Goal: Information Seeking & Learning: Learn about a topic

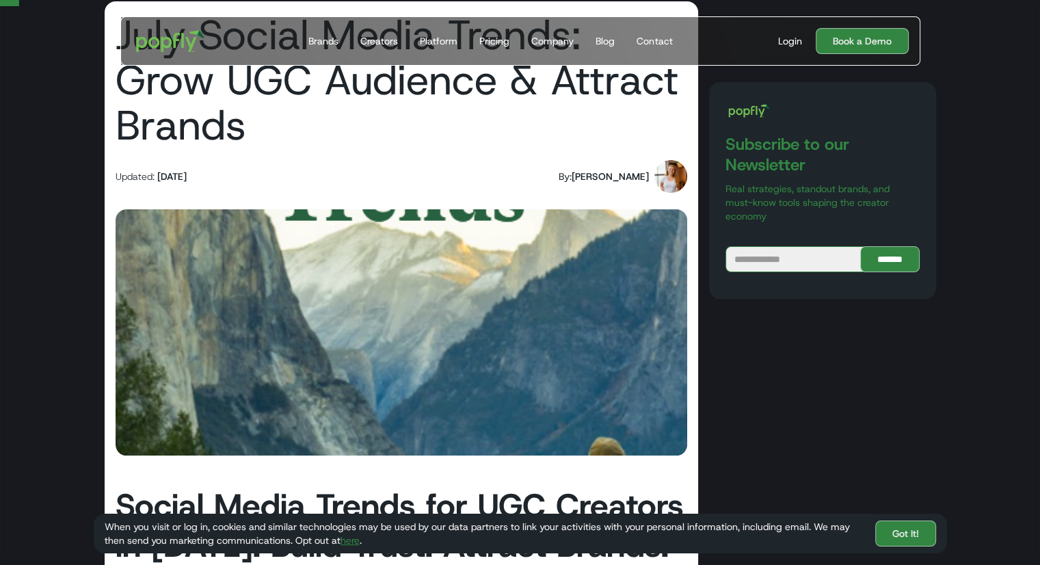
scroll to position [87, 0]
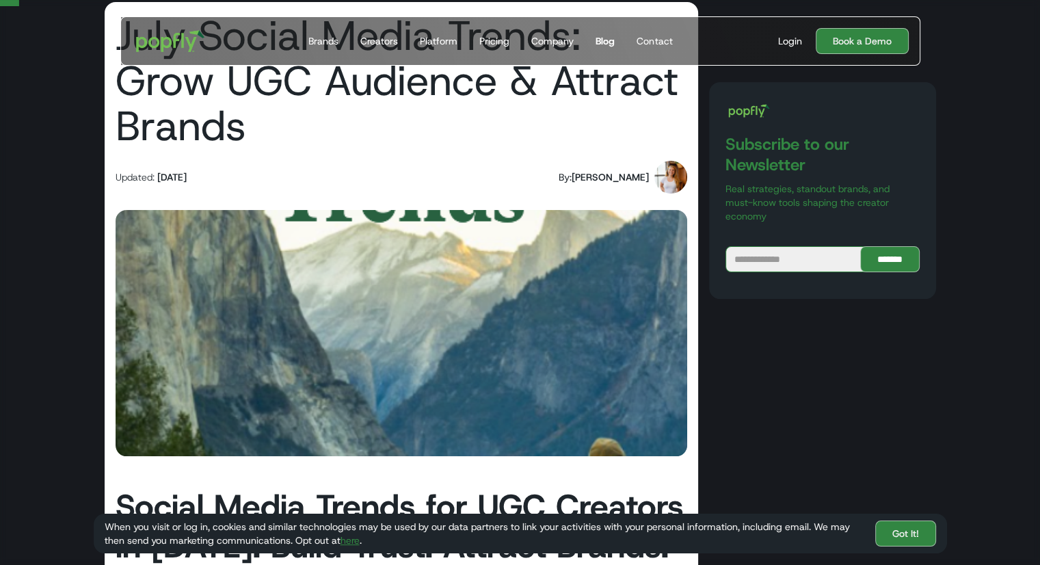
click at [605, 47] on div "Blog" at bounding box center [605, 41] width 19 height 14
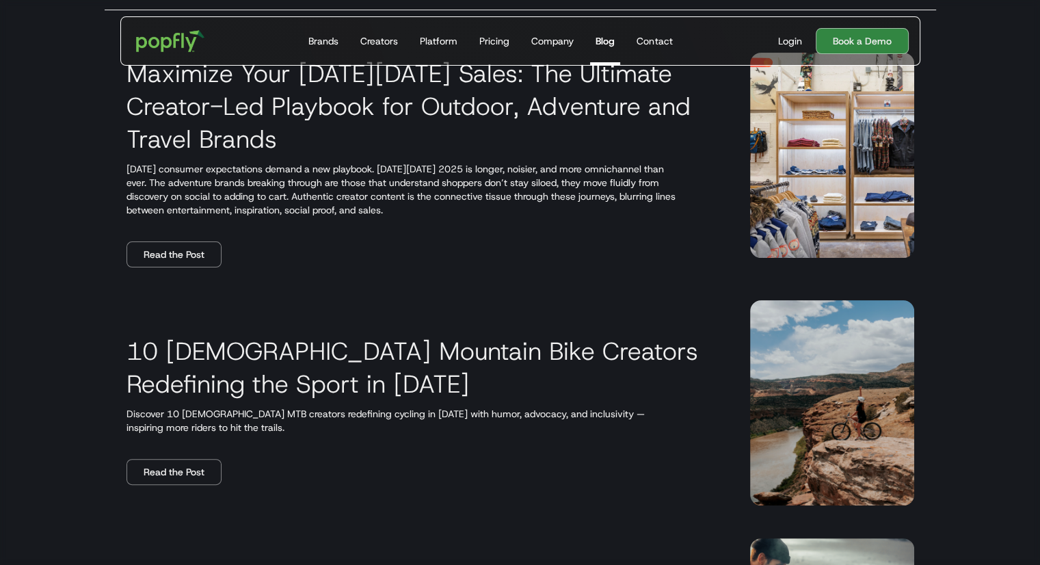
scroll to position [120, 0]
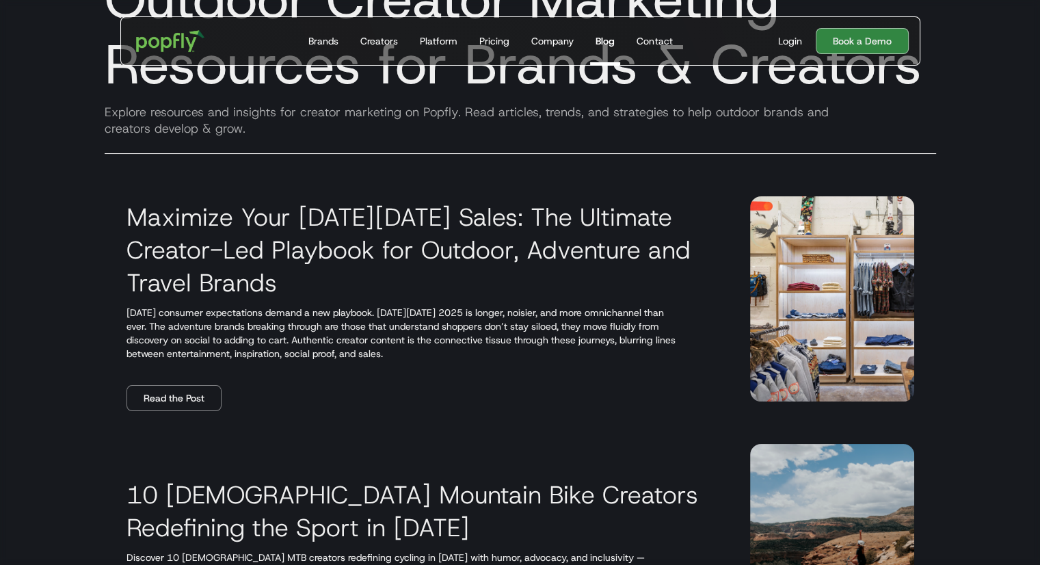
click at [791, 248] on img at bounding box center [832, 298] width 164 height 205
click at [185, 392] on link "Read the Post" at bounding box center [174, 398] width 95 height 26
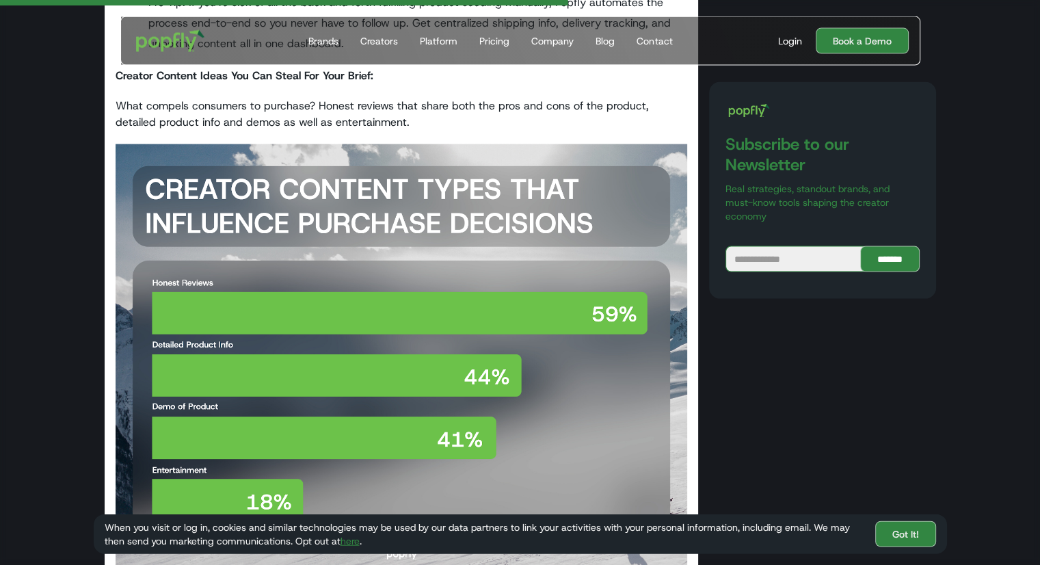
scroll to position [2872, 0]
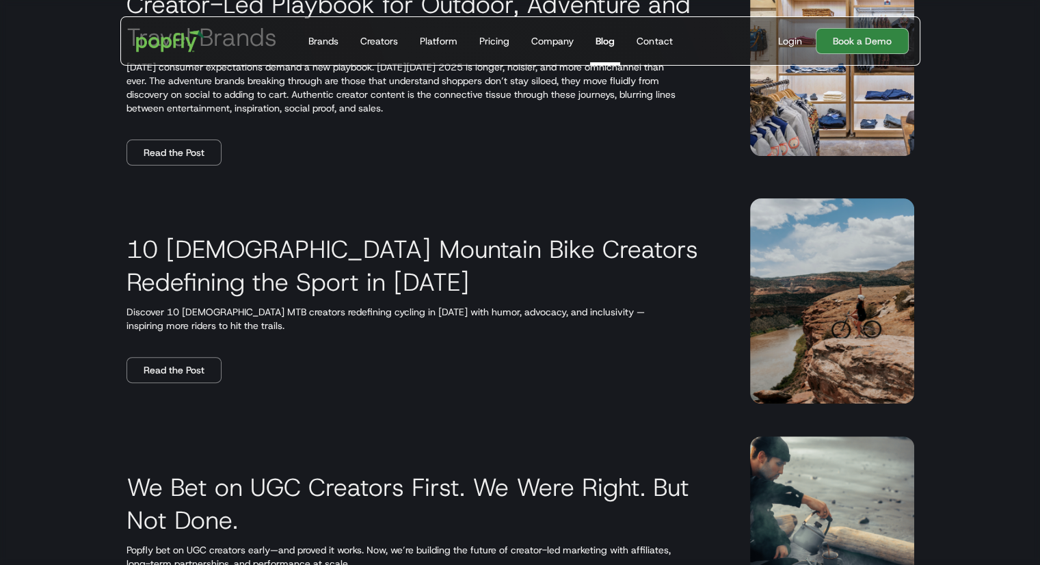
scroll to position [367, 0]
click at [178, 359] on link "Read the Post" at bounding box center [174, 369] width 95 height 26
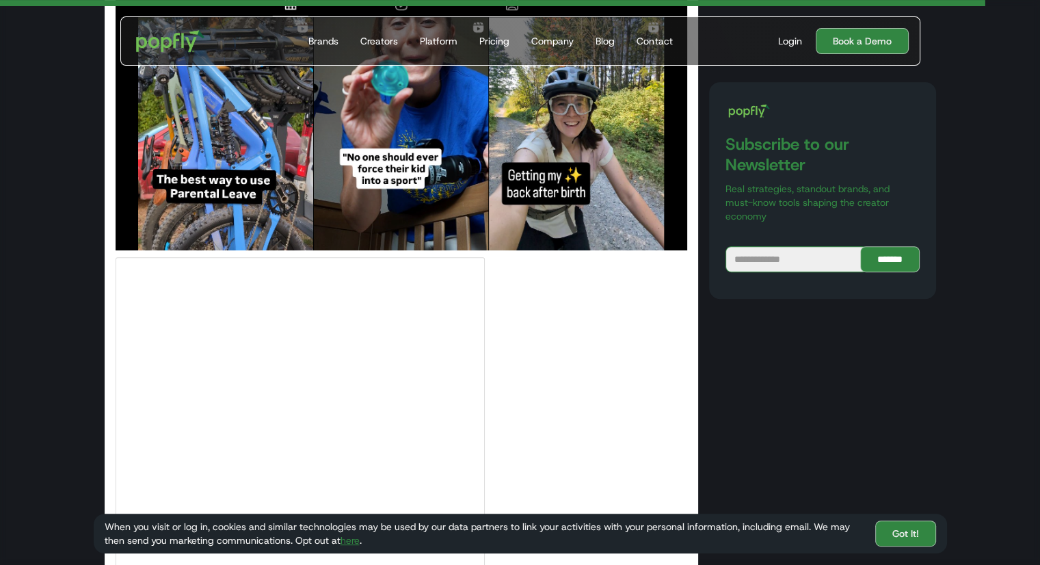
scroll to position [10820, 0]
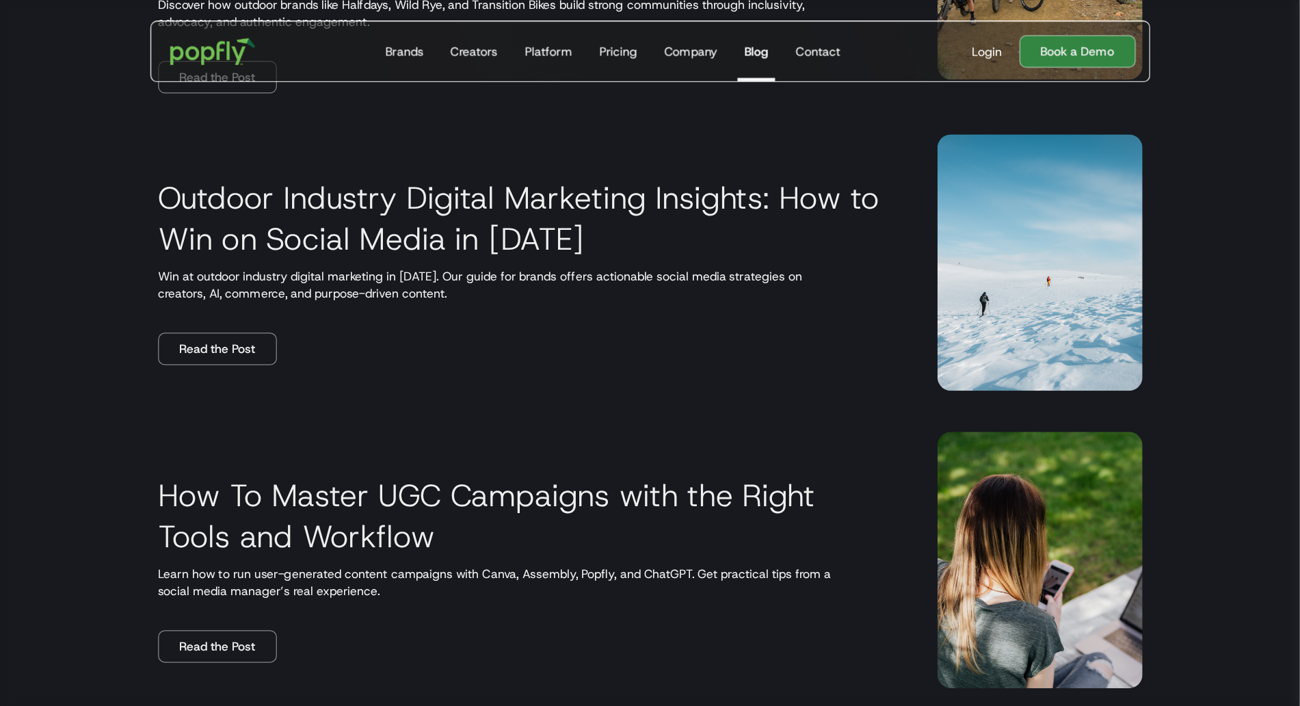
scroll to position [1163, 0]
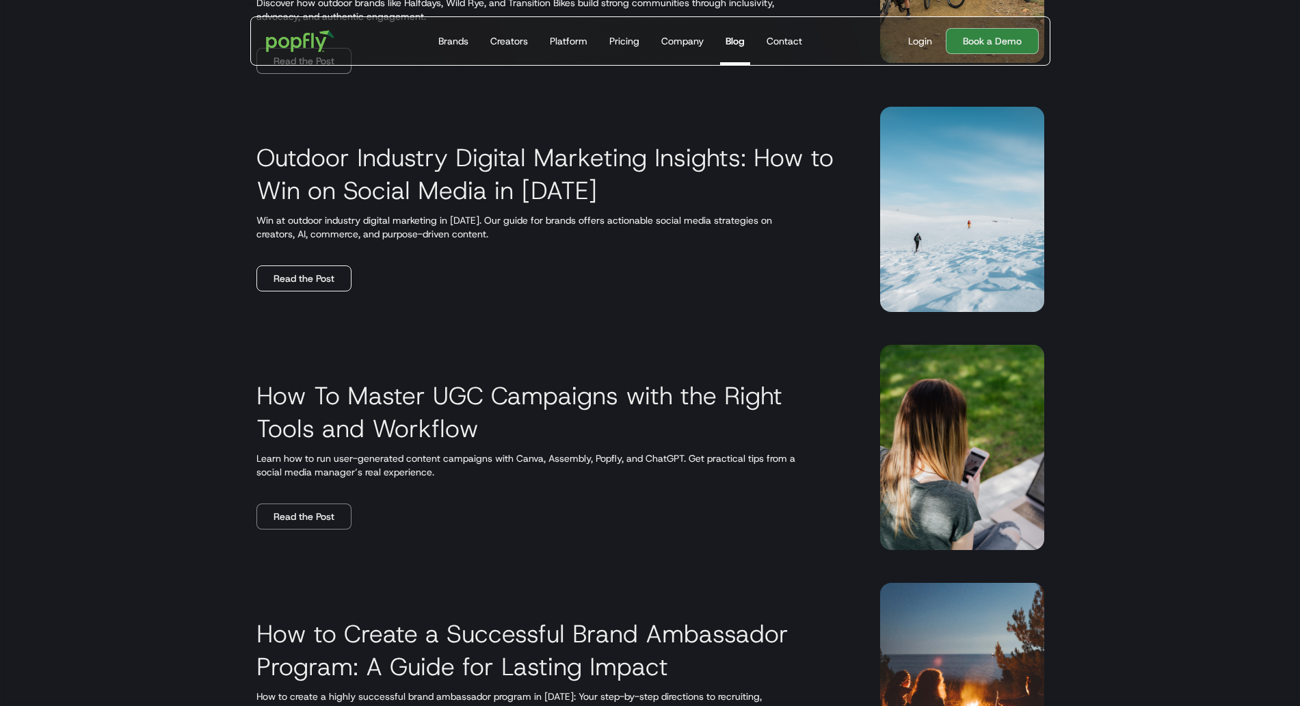
click at [291, 283] on link "Read the Post" at bounding box center [303, 278] width 95 height 26
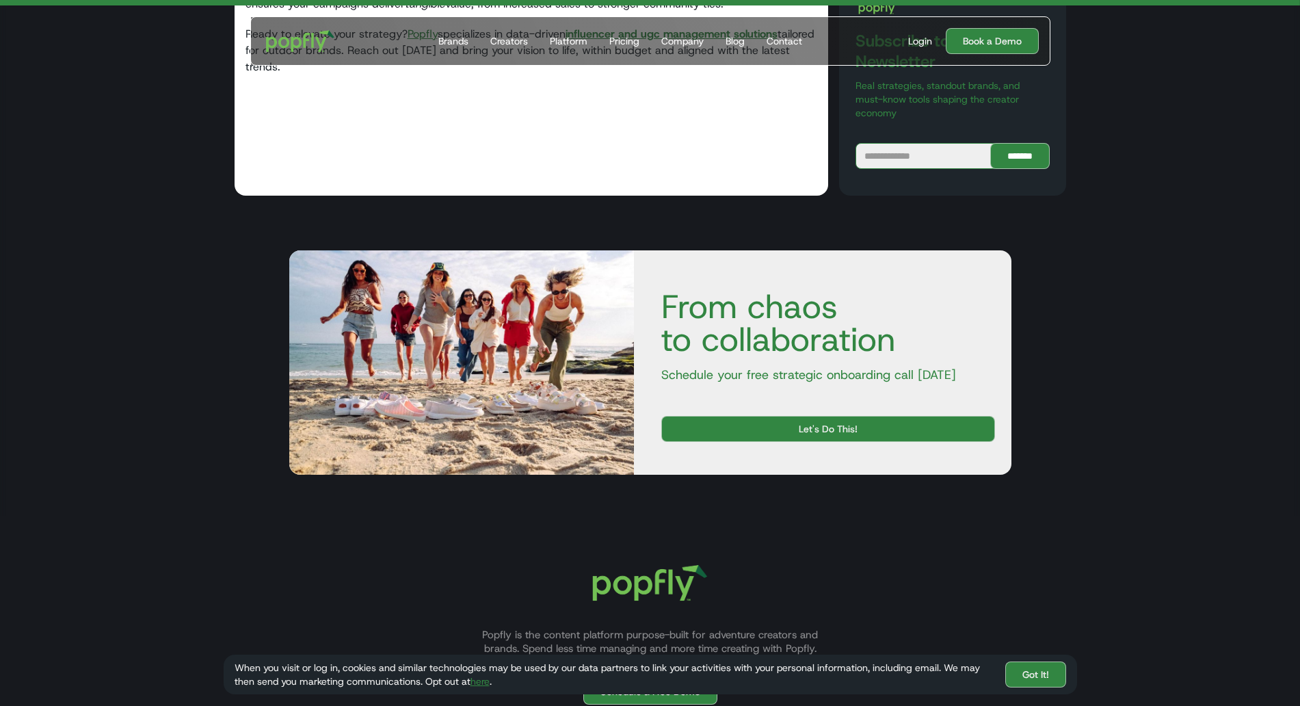
scroll to position [6432, 0]
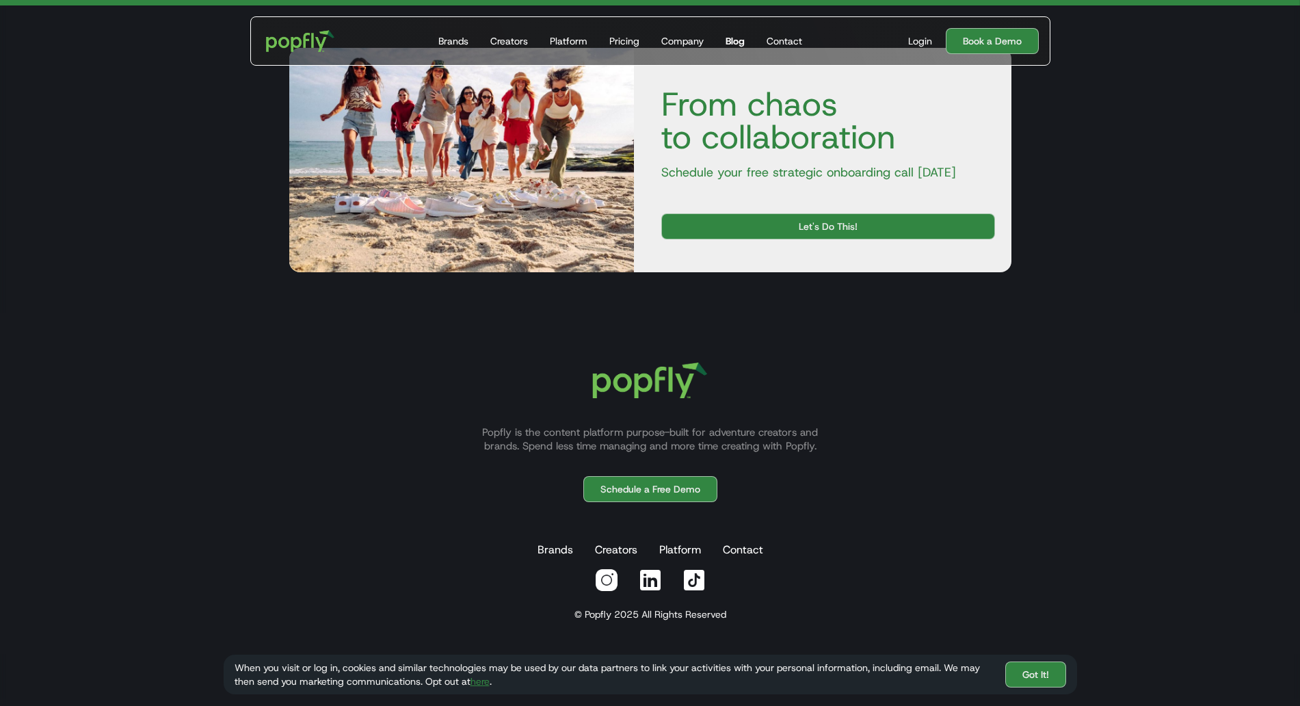
click at [737, 38] on div "Blog" at bounding box center [735, 41] width 19 height 14
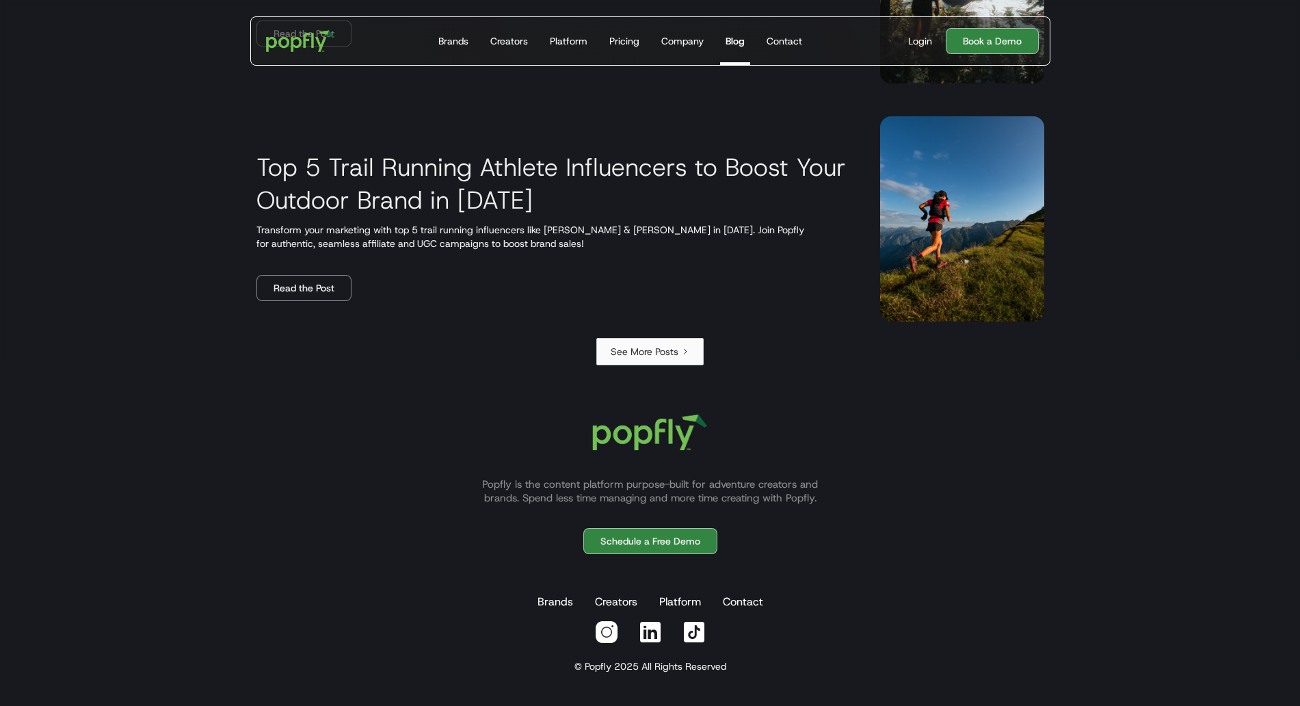
scroll to position [2343, 0]
click at [635, 343] on link "See More Posts" at bounding box center [649, 352] width 107 height 27
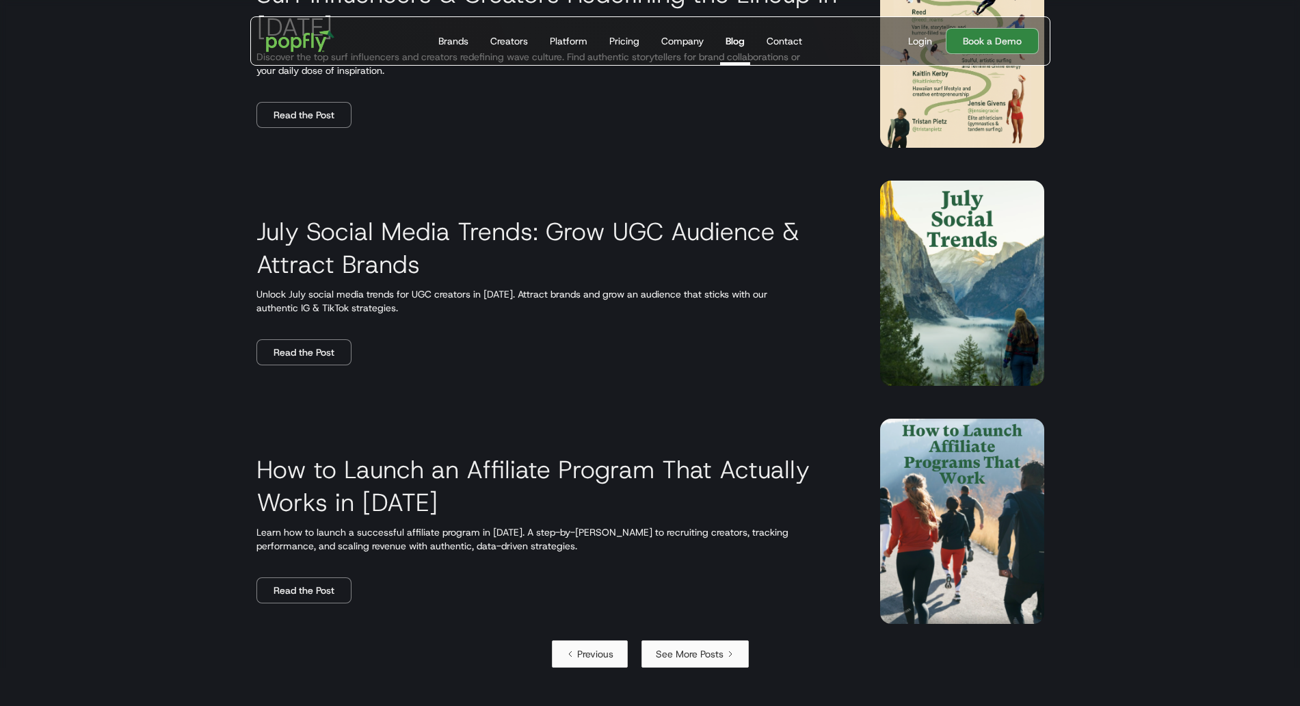
scroll to position [2332, 0]
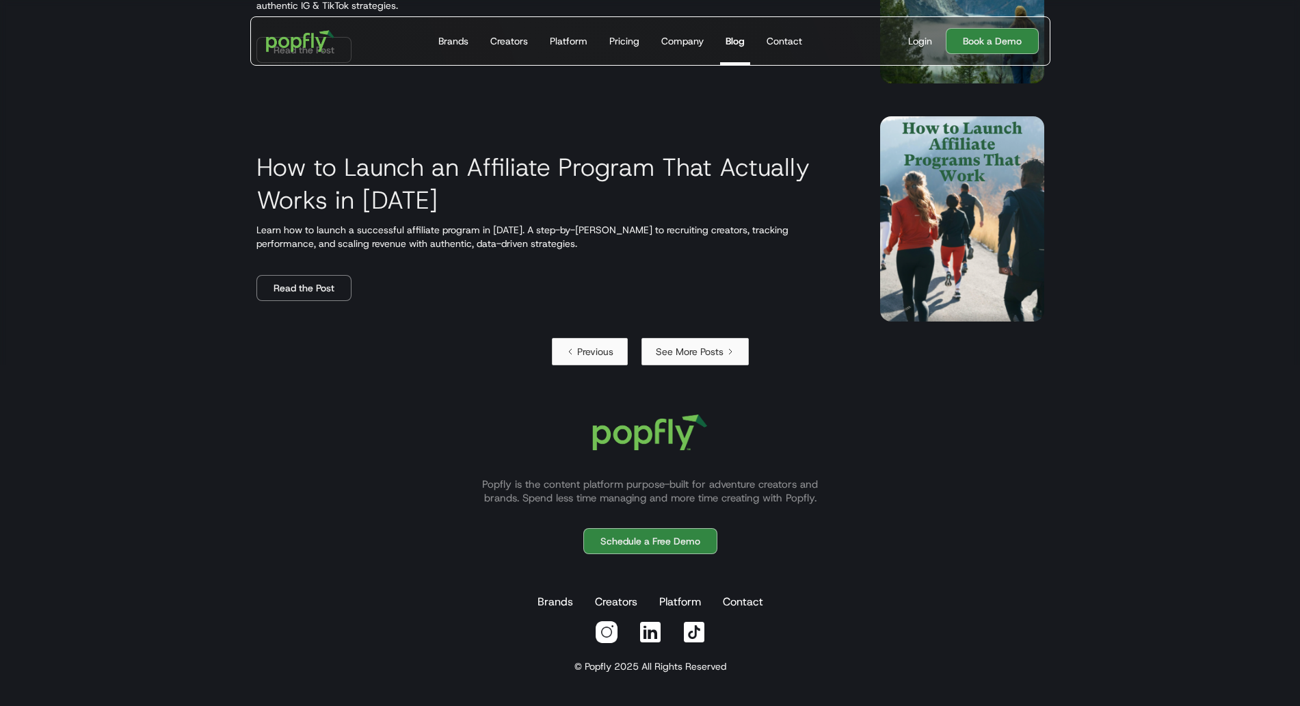
click at [676, 350] on div "See More Posts" at bounding box center [690, 352] width 68 height 14
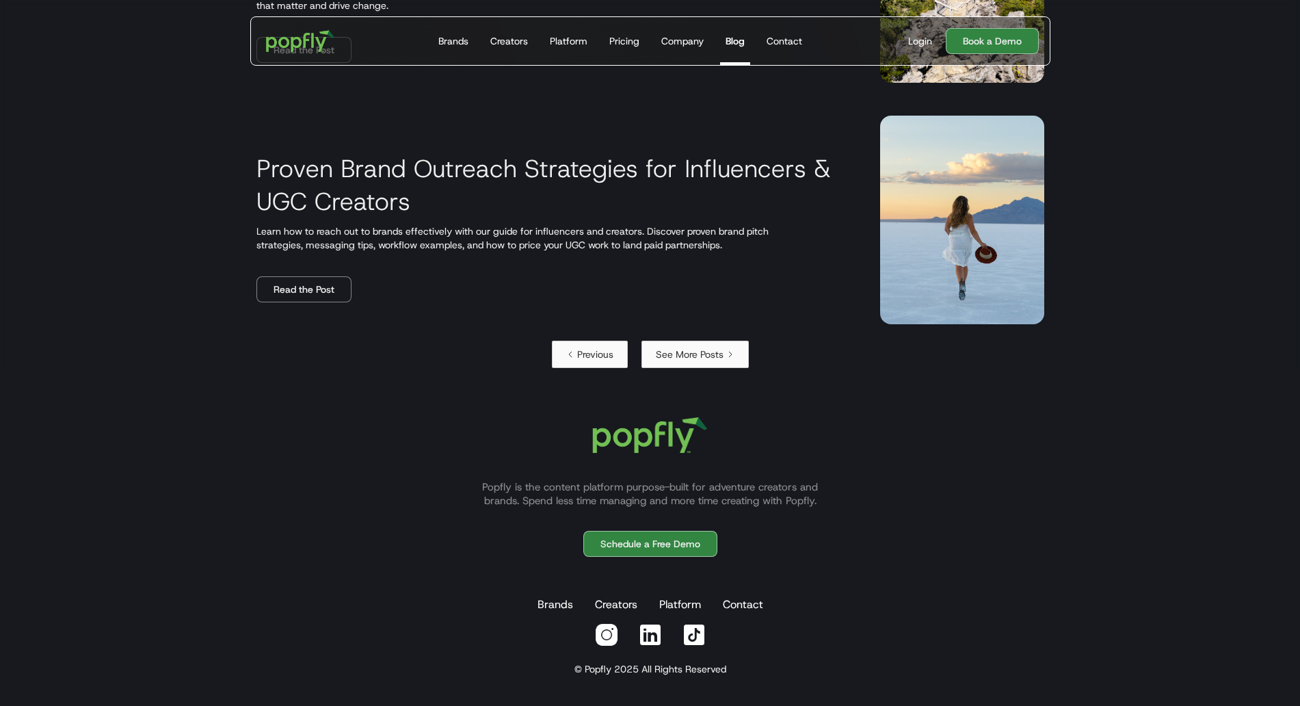
scroll to position [2153, 0]
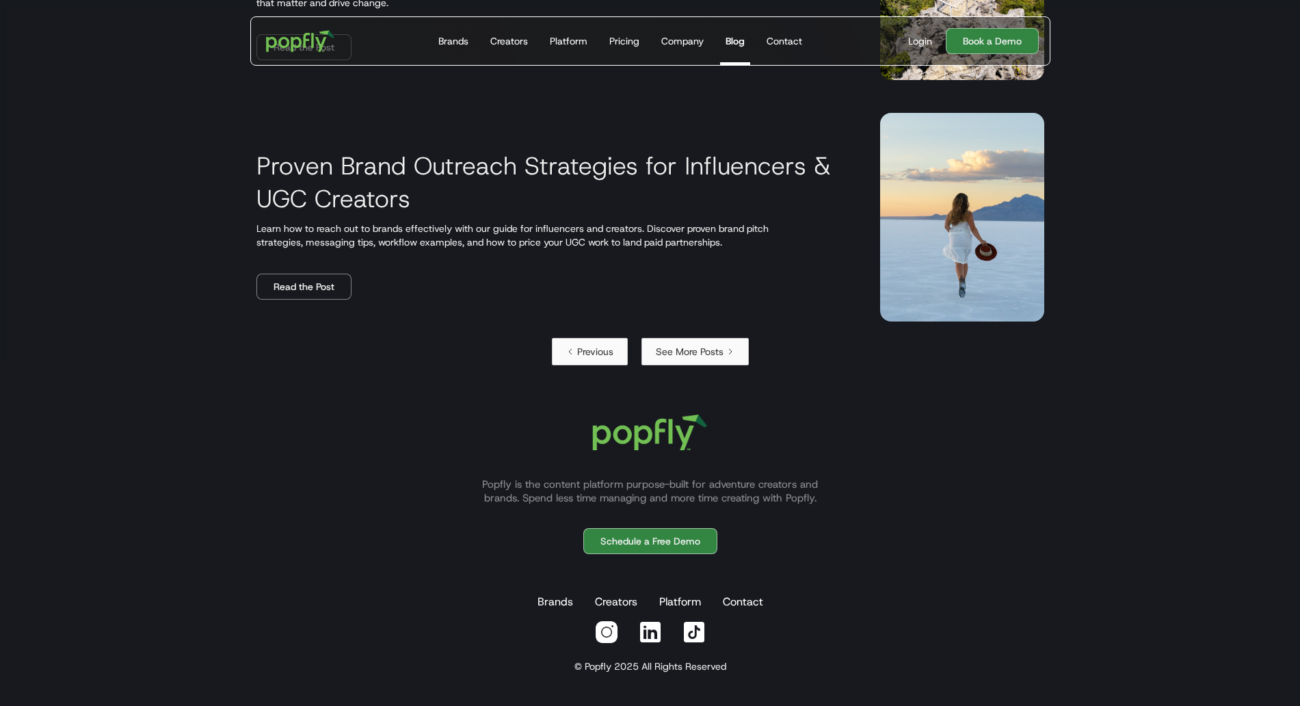
click at [702, 336] on div "Proven Brand Outreach Strategies for Influencers & UGC Creators Learn how to re…" at bounding box center [651, 216] width 854 height 241
click at [694, 354] on div "See More Posts" at bounding box center [690, 352] width 68 height 14
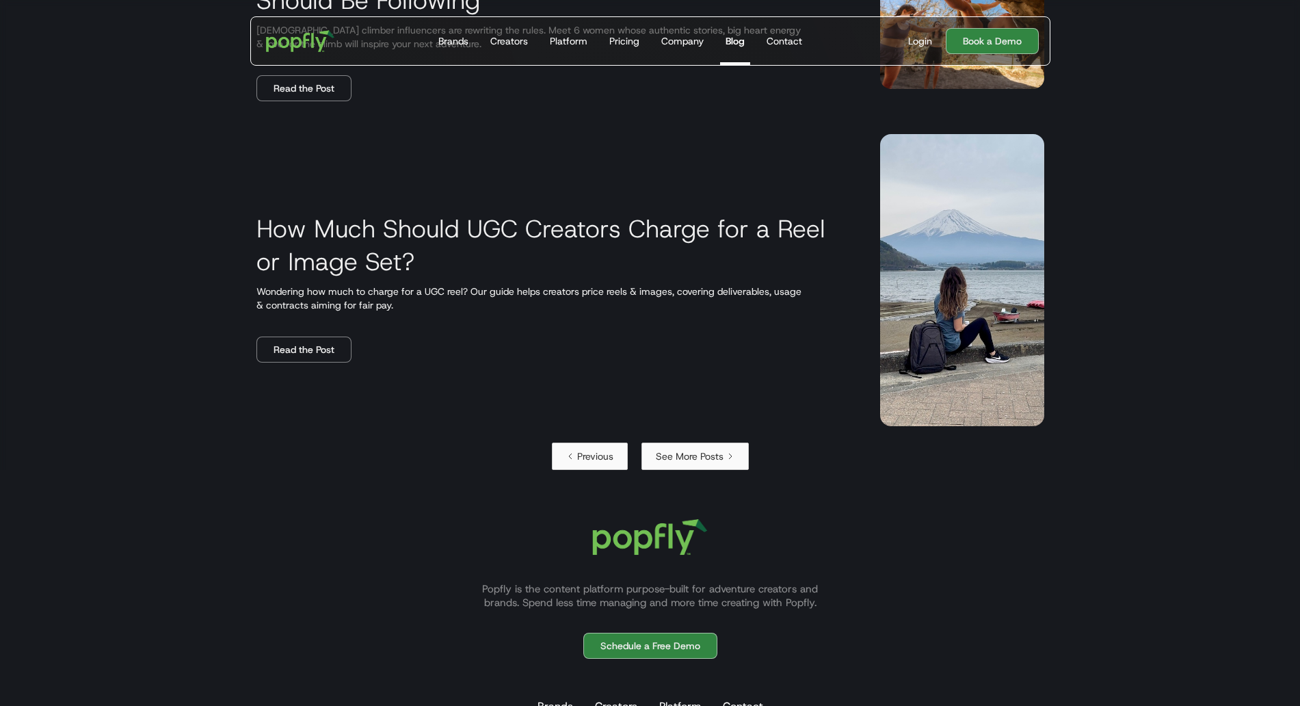
scroll to position [2222, 0]
click at [728, 453] on icon "Next Page" at bounding box center [730, 457] width 8 height 8
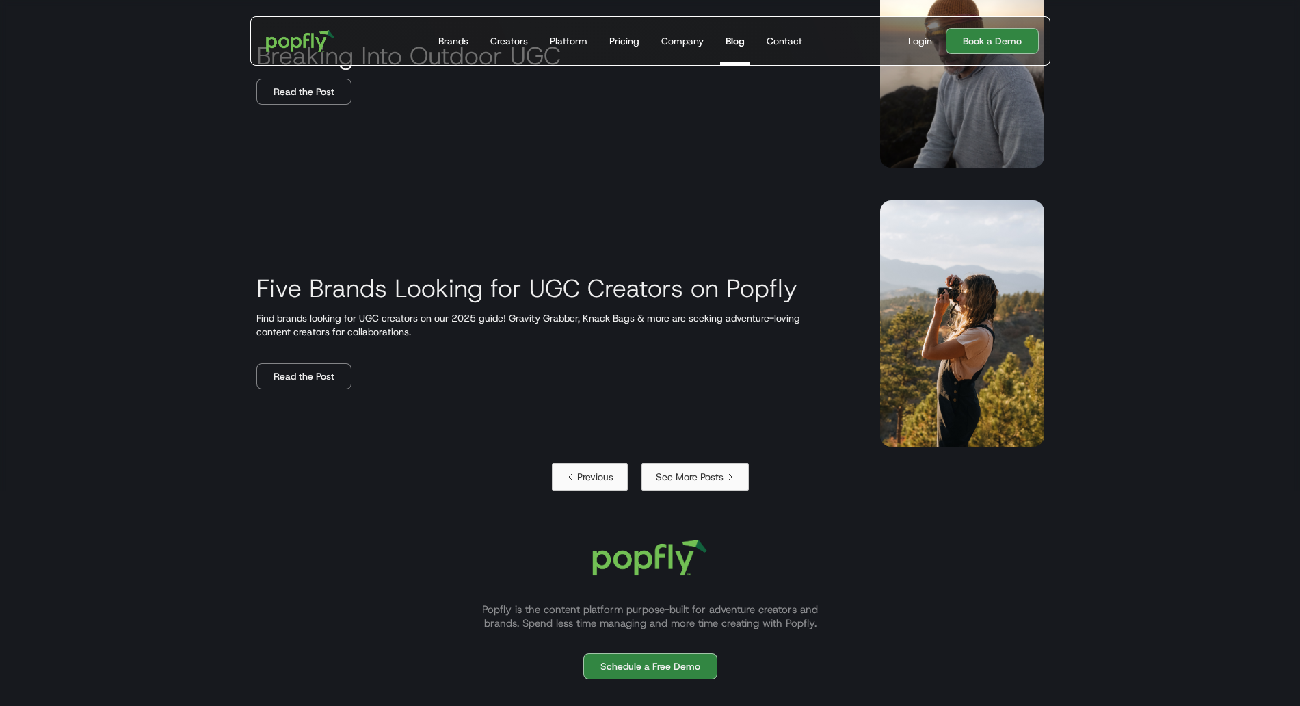
scroll to position [2462, 0]
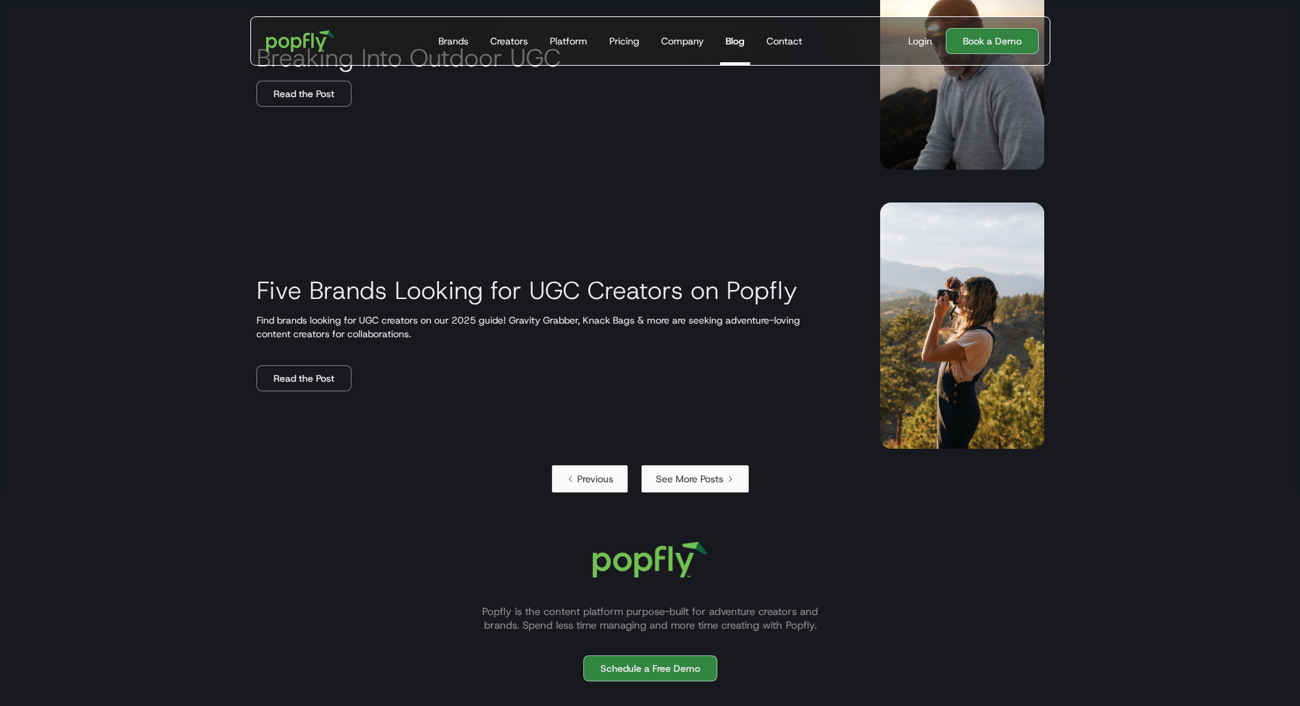
click at [704, 480] on div "See More Posts" at bounding box center [690, 479] width 68 height 14
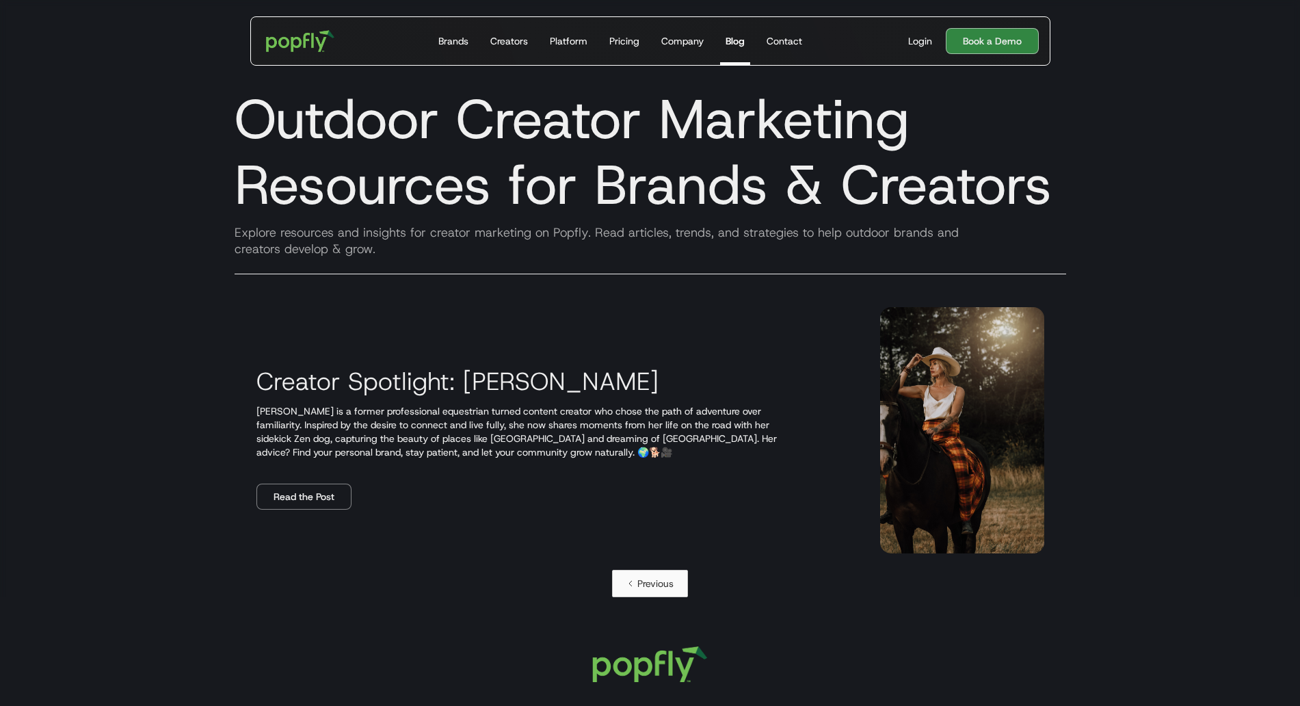
click at [647, 583] on div "Previous" at bounding box center [655, 584] width 36 height 14
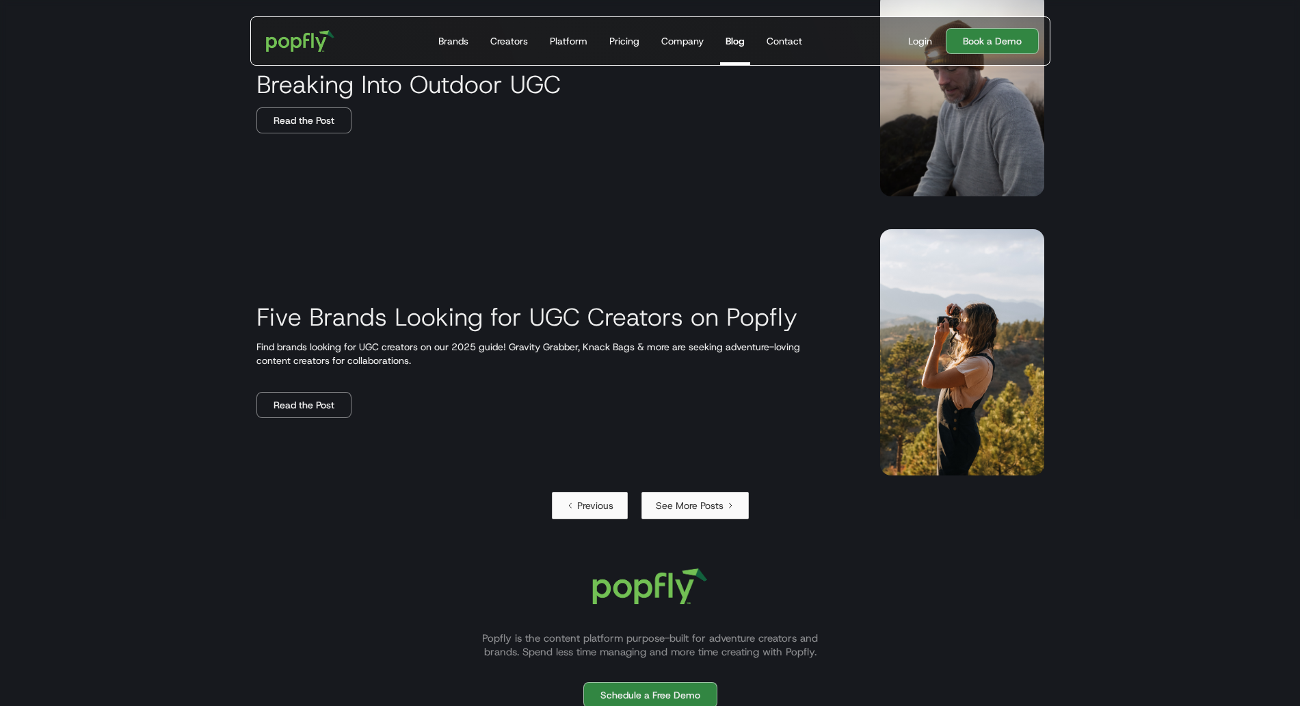
scroll to position [2435, 0]
click at [315, 407] on link "Read the Post" at bounding box center [303, 406] width 95 height 26
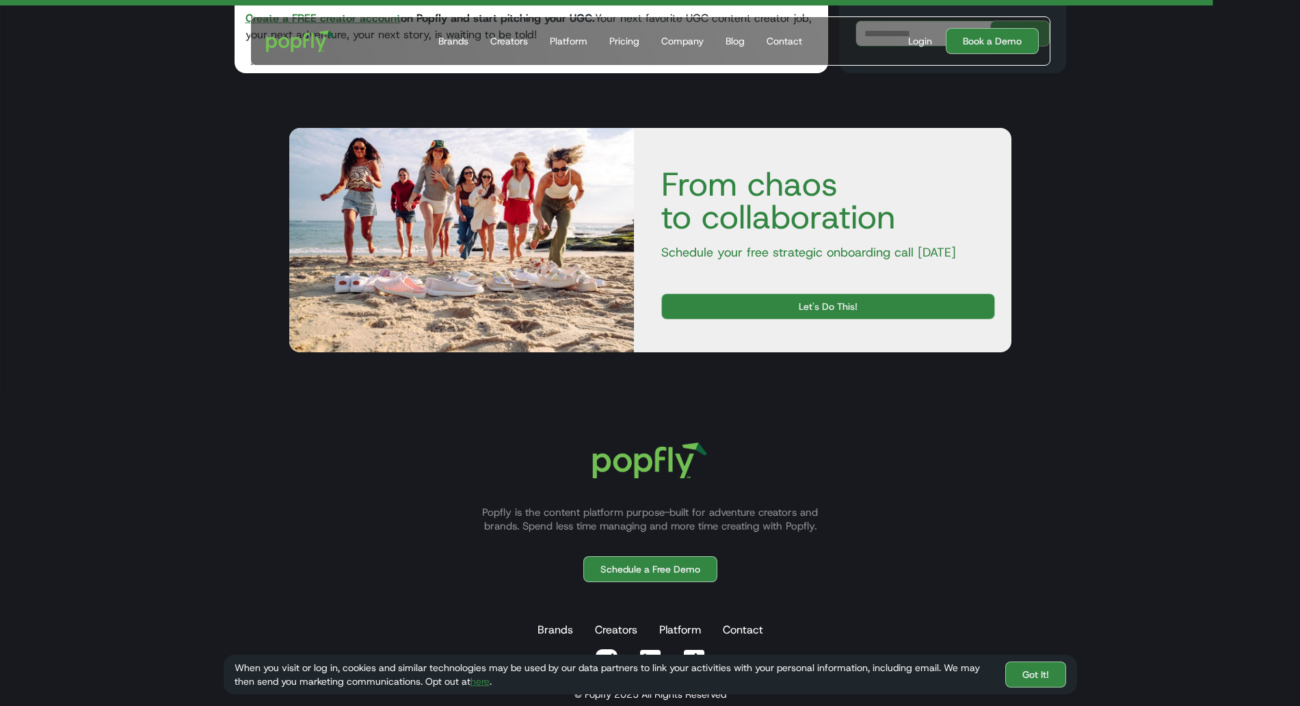
scroll to position [4558, 0]
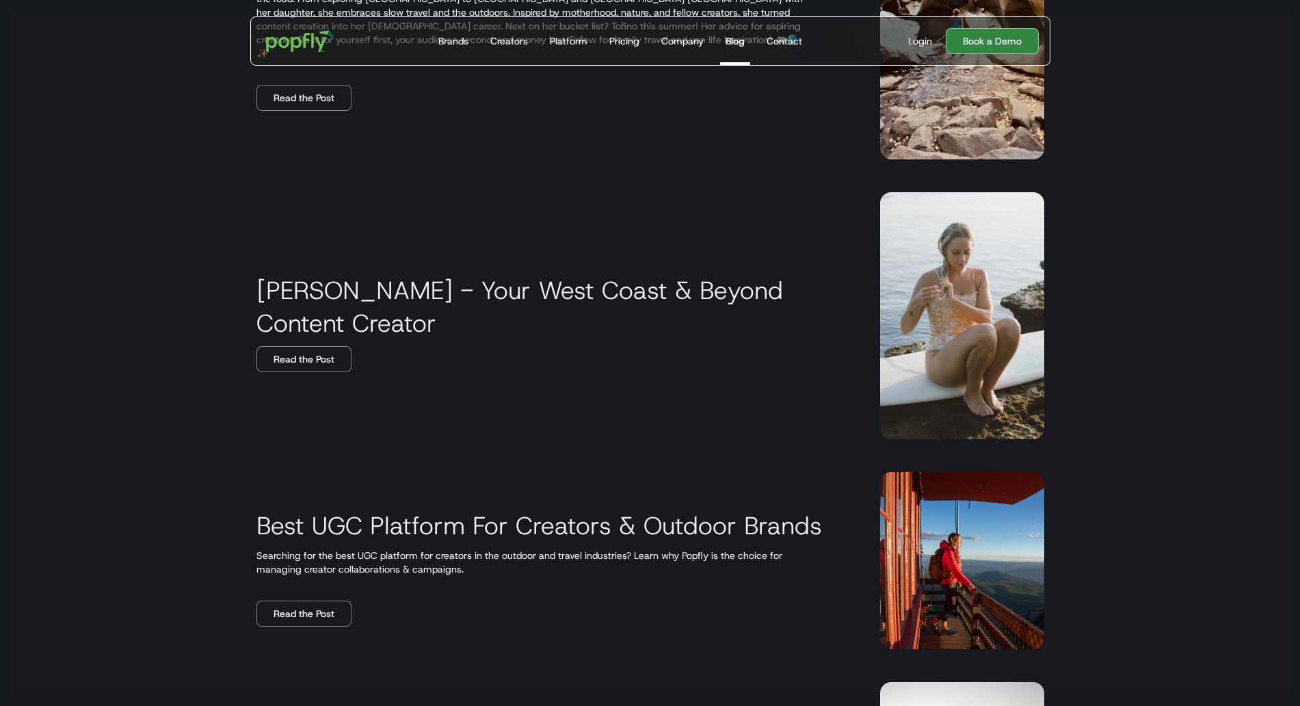
scroll to position [1745, 0]
click at [282, 622] on link "Read the Post" at bounding box center [303, 613] width 95 height 26
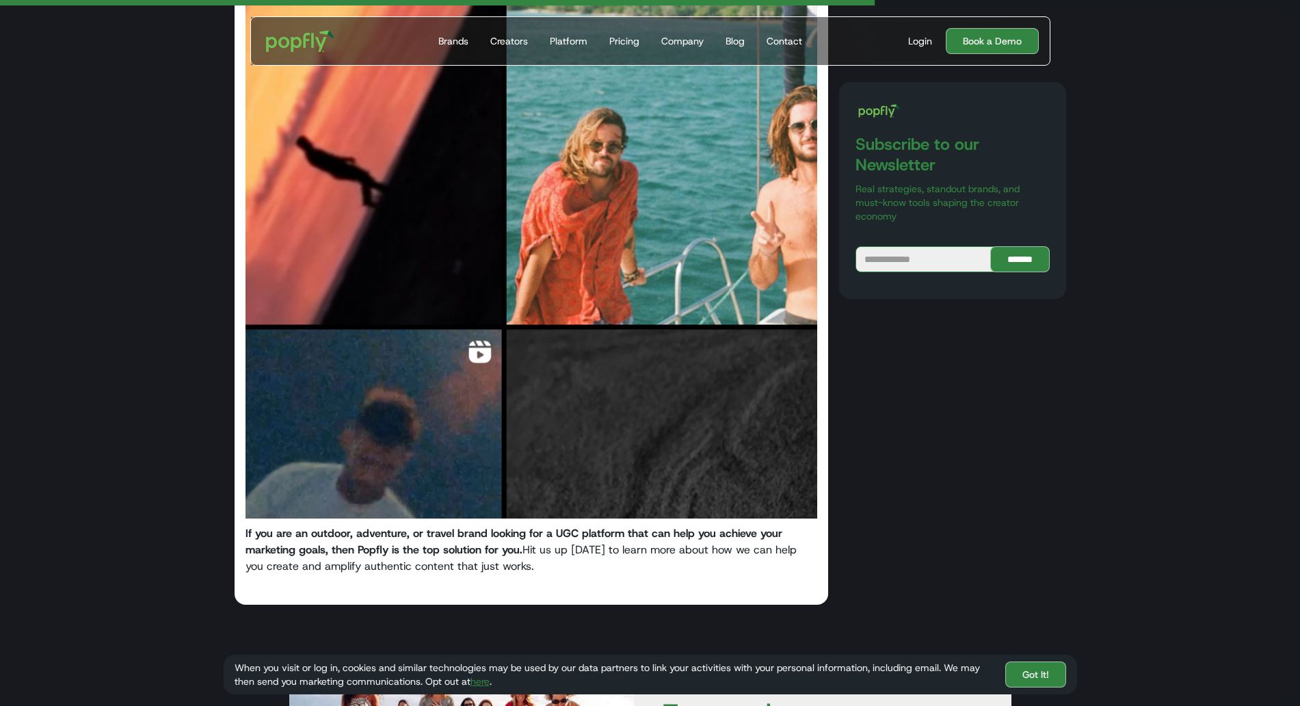
scroll to position [1292, 0]
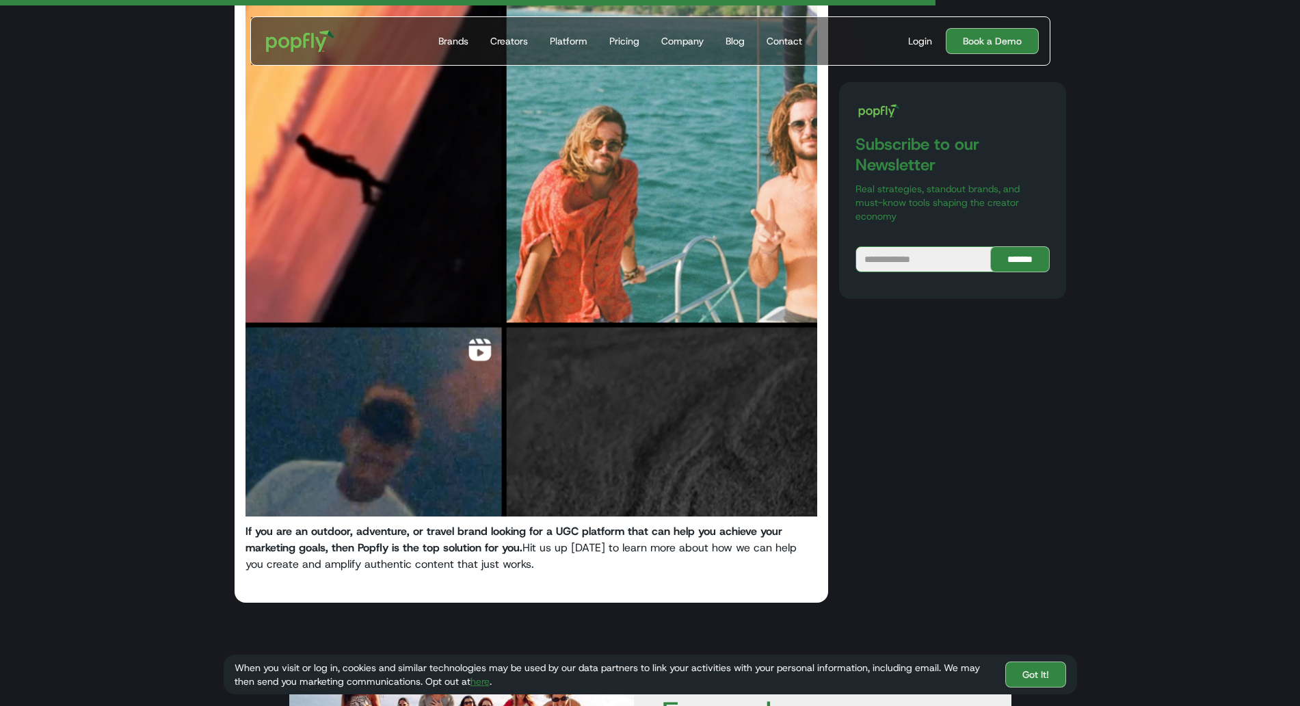
click at [492, 391] on img at bounding box center [532, 257] width 572 height 517
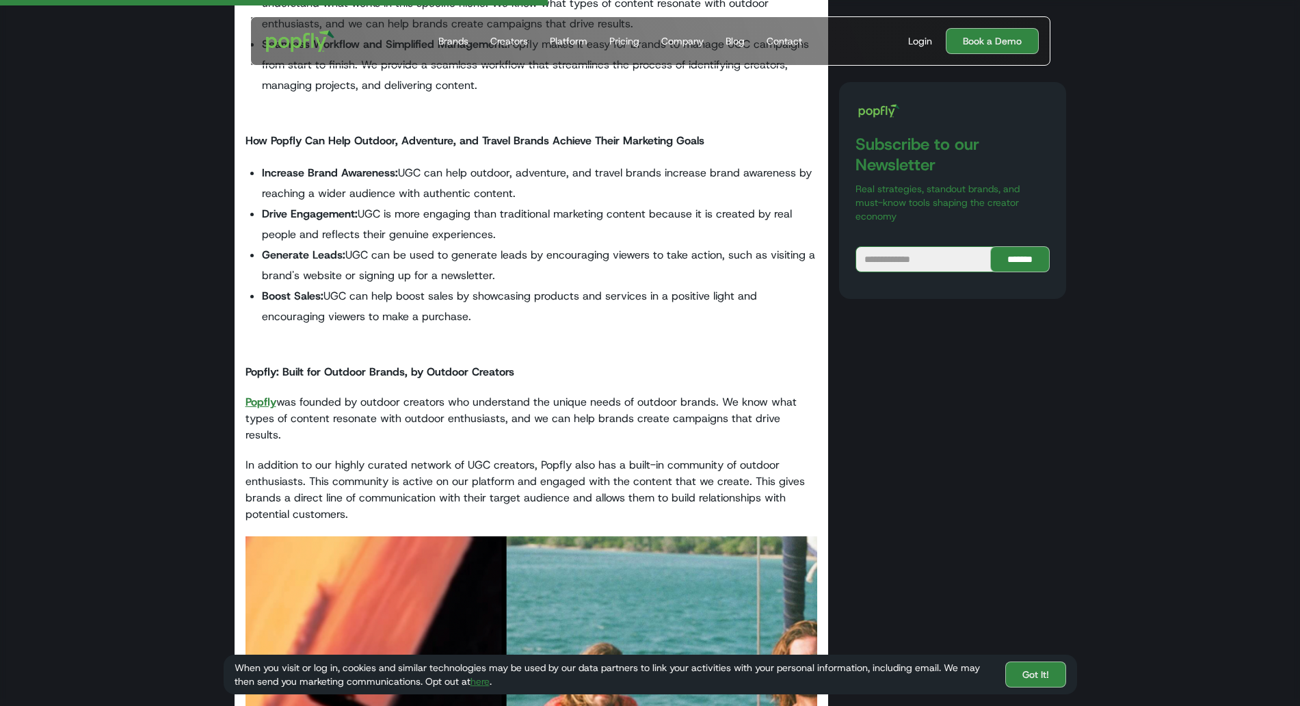
scroll to position [756, 0]
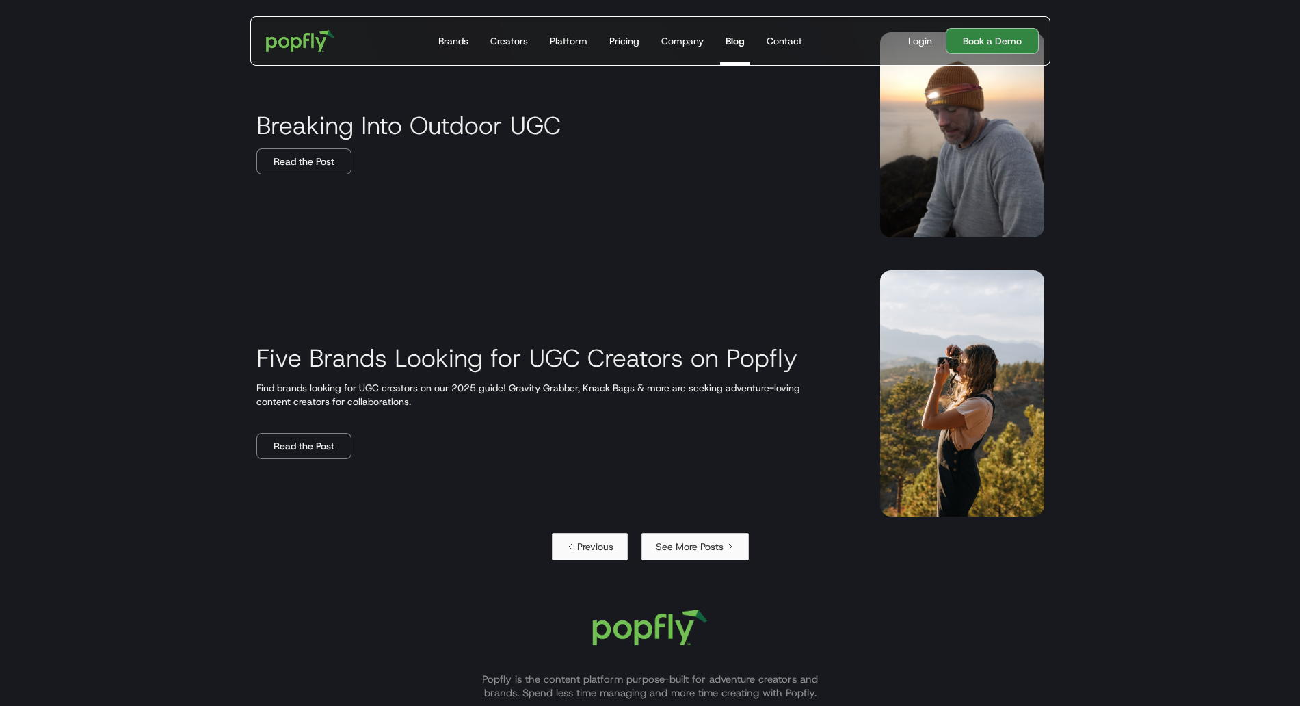
scroll to position [2396, 0]
click at [593, 549] on div "Previous" at bounding box center [595, 545] width 36 height 14
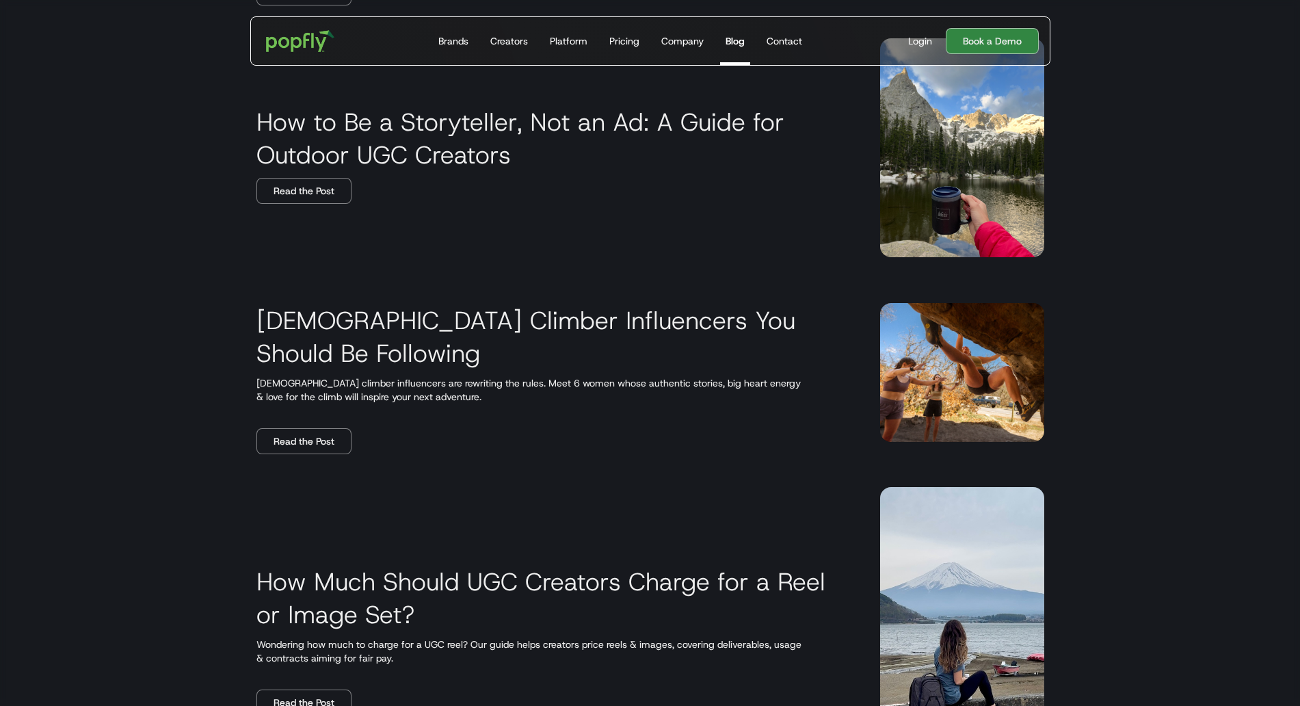
scroll to position [1952, 0]
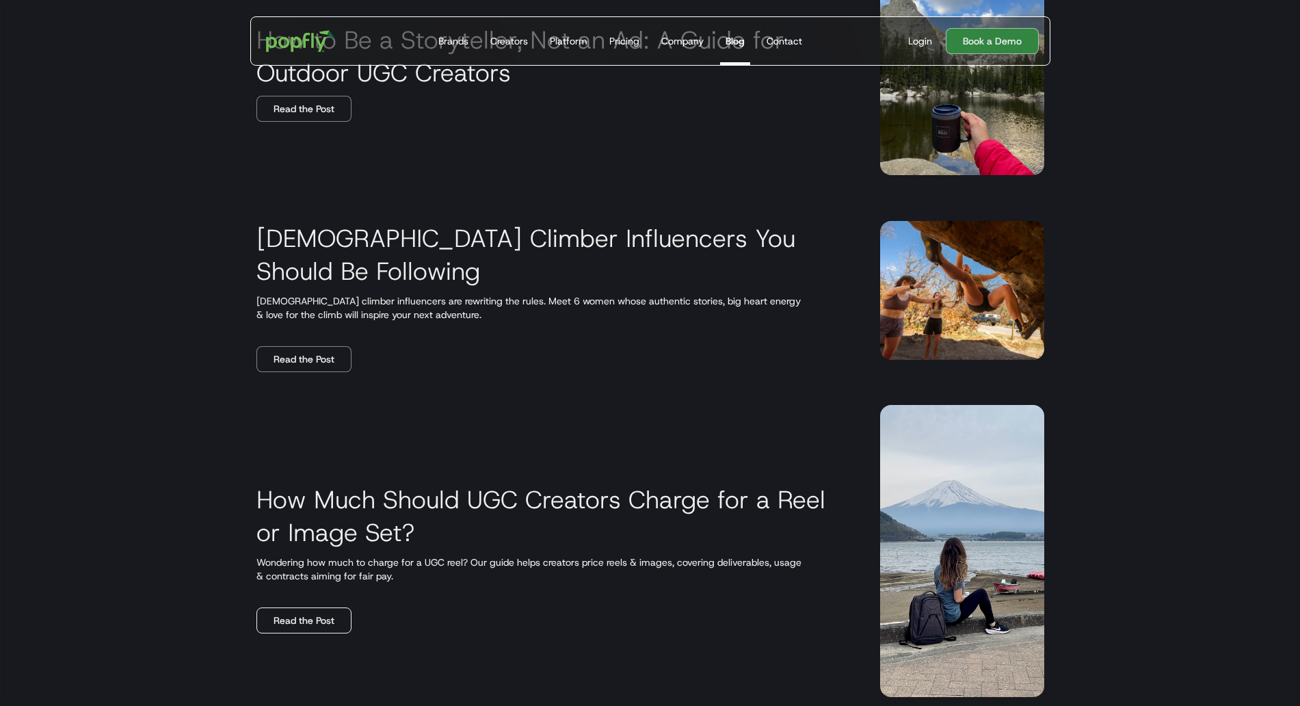
click at [308, 607] on link "Read the Post" at bounding box center [303, 620] width 95 height 26
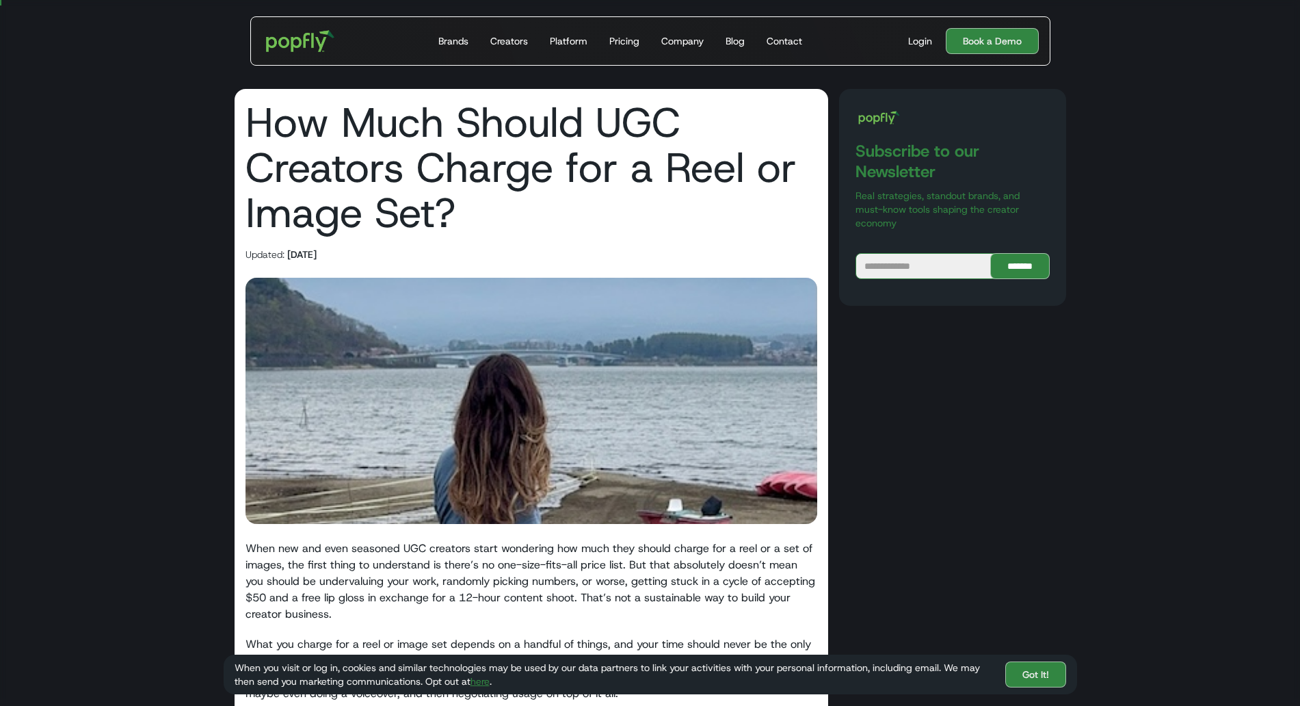
scroll to position [1, 0]
click at [687, 548] on p "When new and even seasoned UGC creators start wondering how much they should ch…" at bounding box center [532, 581] width 572 height 82
click at [579, 326] on img at bounding box center [532, 400] width 572 height 246
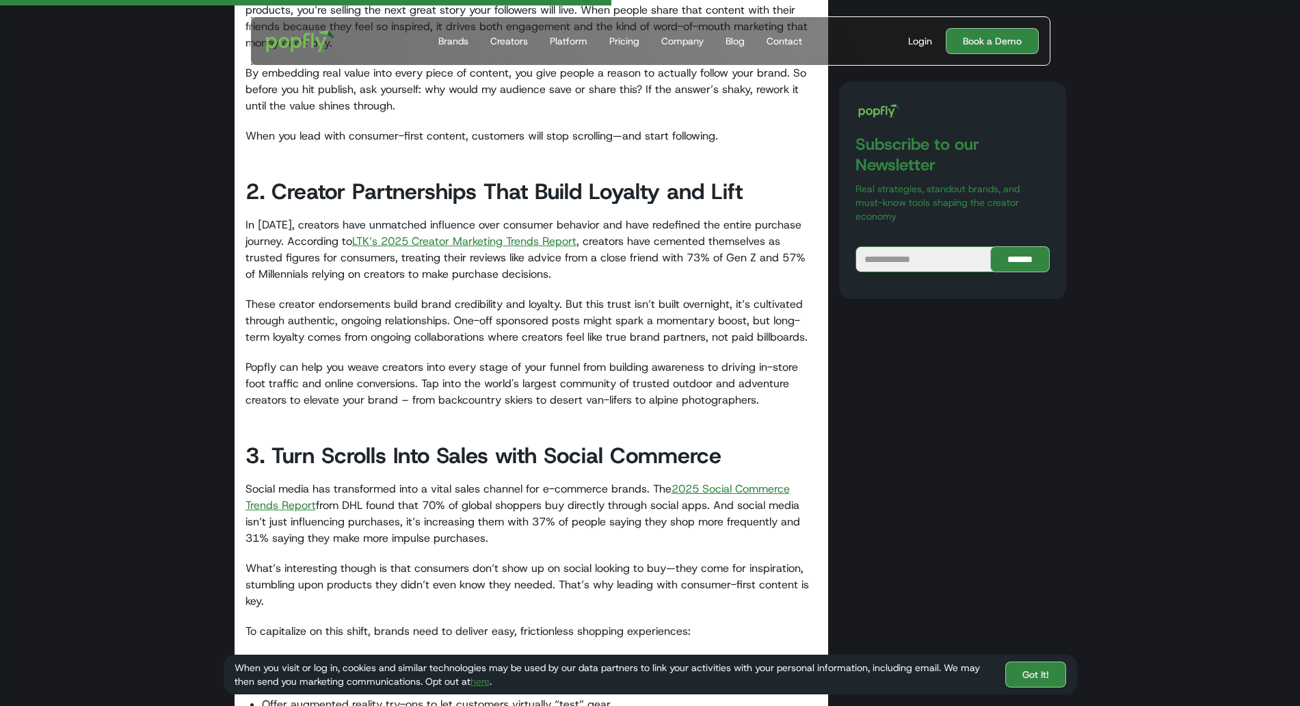
scroll to position [1290, 0]
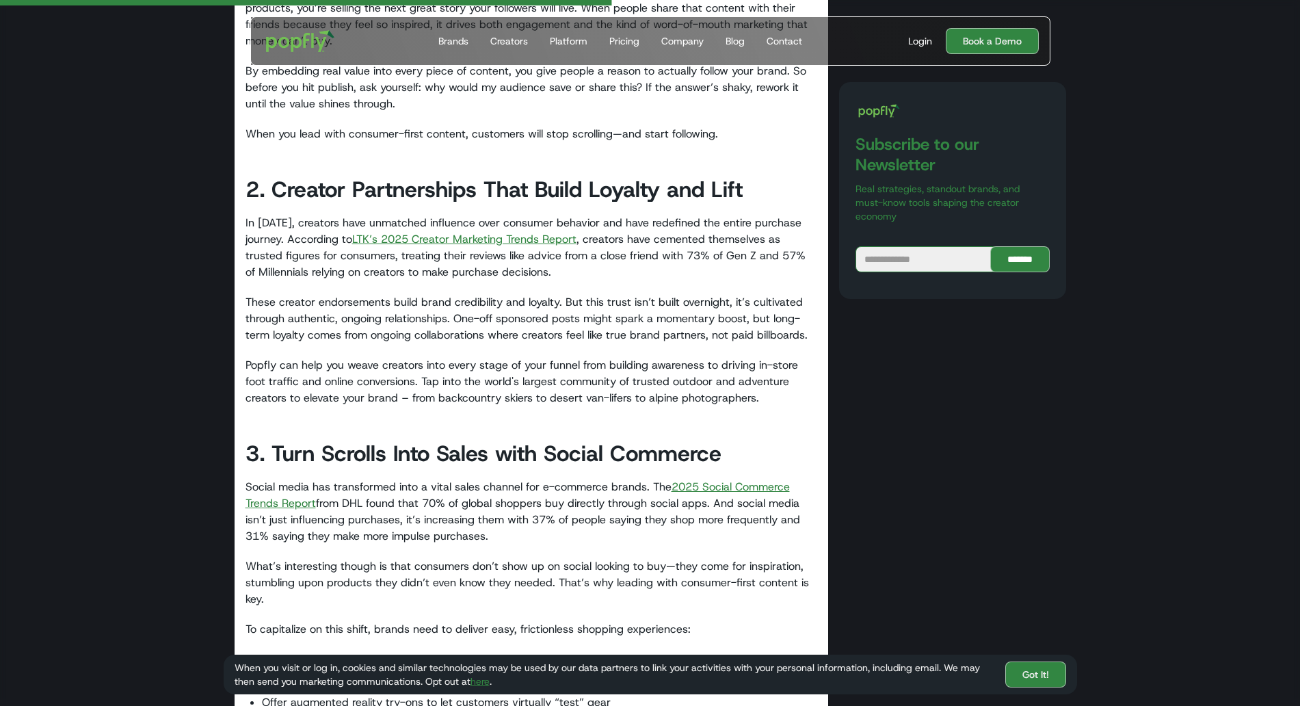
click at [433, 240] on link "LTK’s 2025 Creator Marketing Trends Report" at bounding box center [464, 239] width 224 height 14
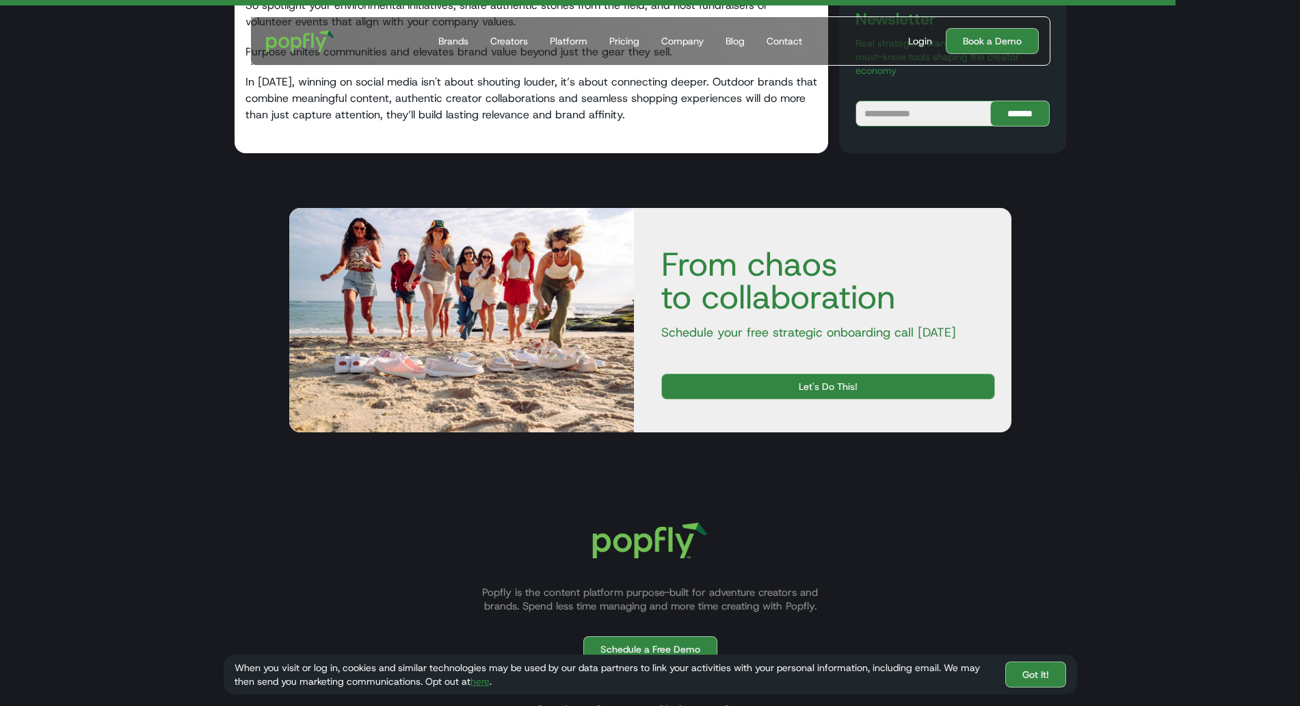
scroll to position [2343, 0]
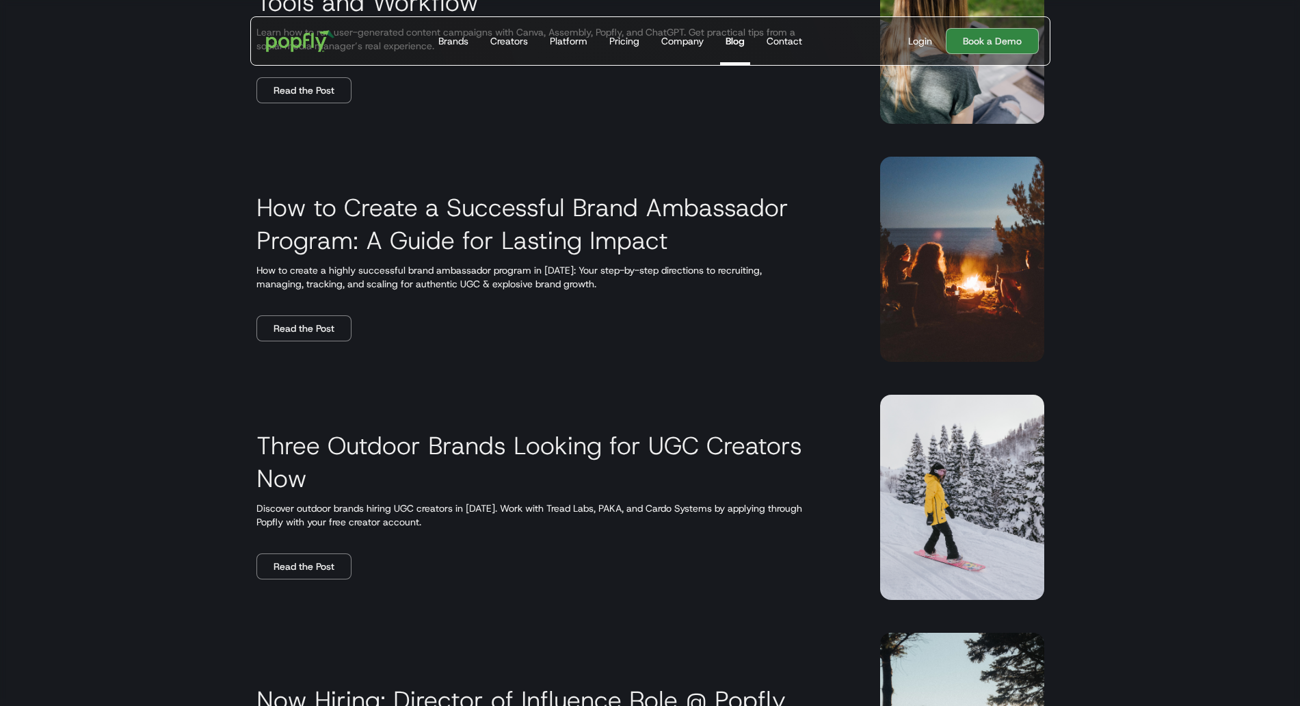
scroll to position [1589, 0]
click at [299, 328] on link "Read the Post" at bounding box center [303, 329] width 95 height 26
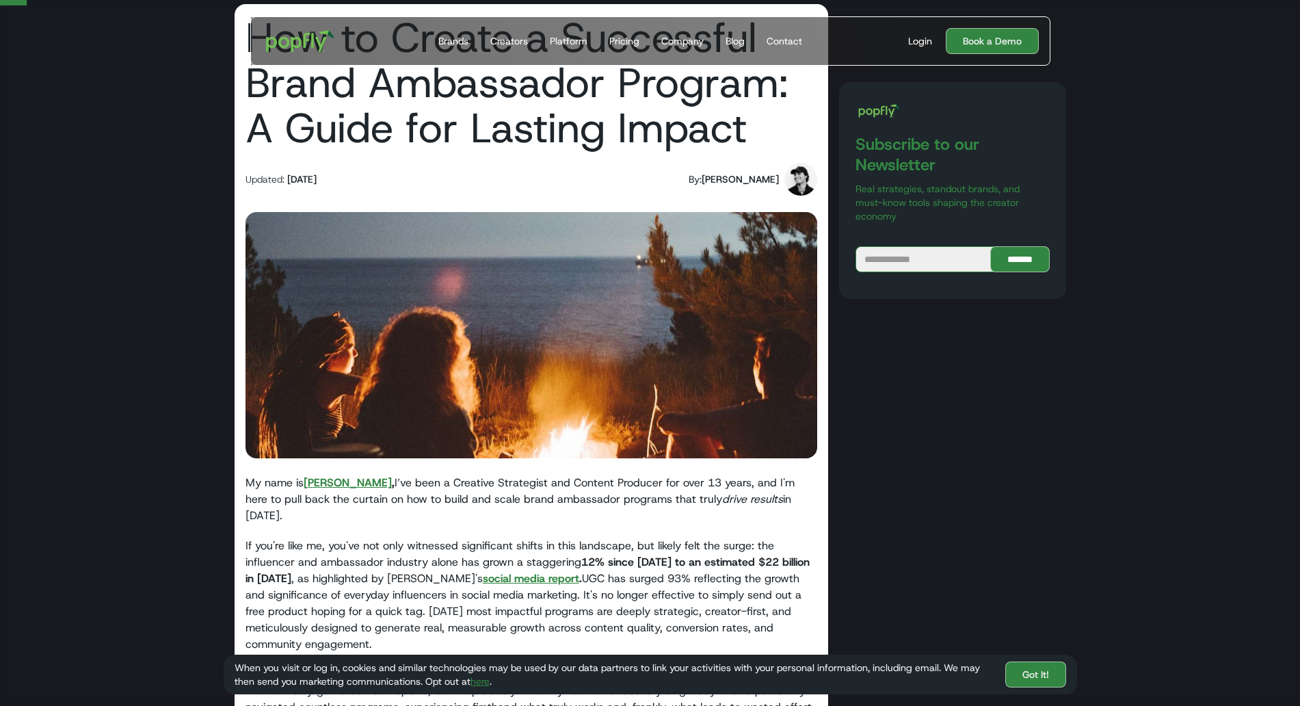
scroll to position [96, 0]
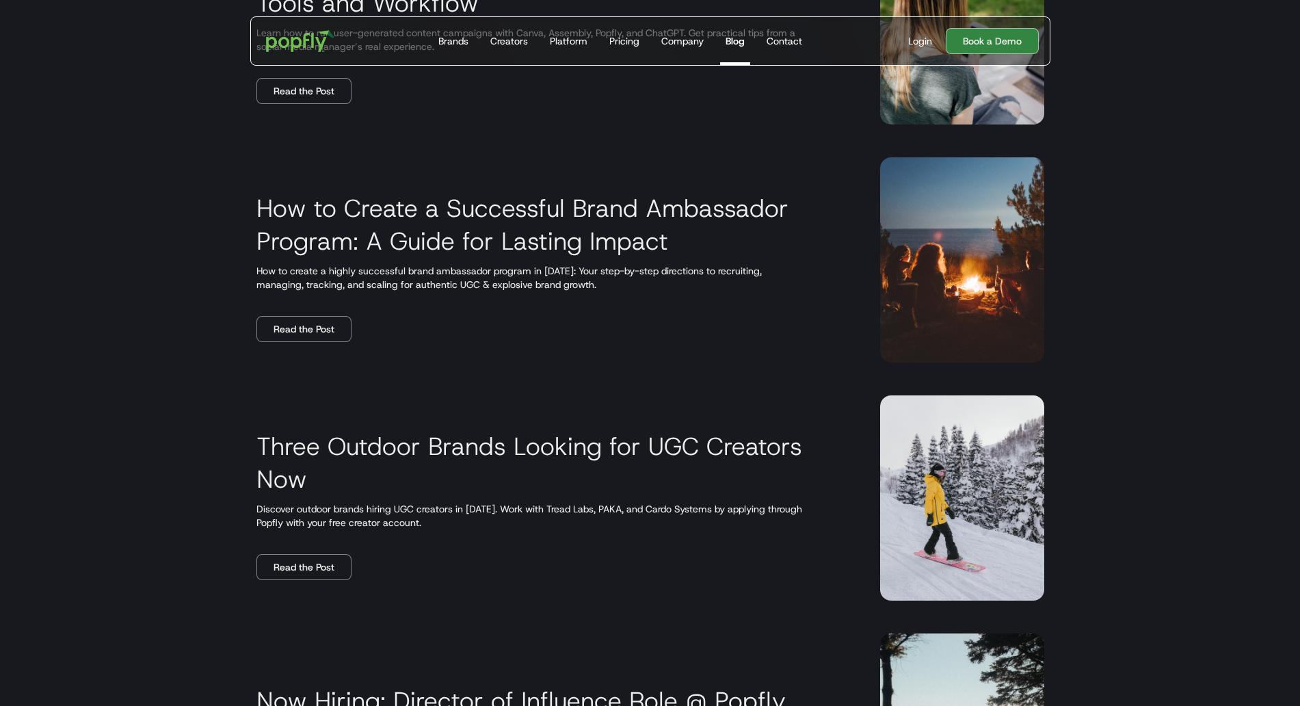
scroll to position [2344, 0]
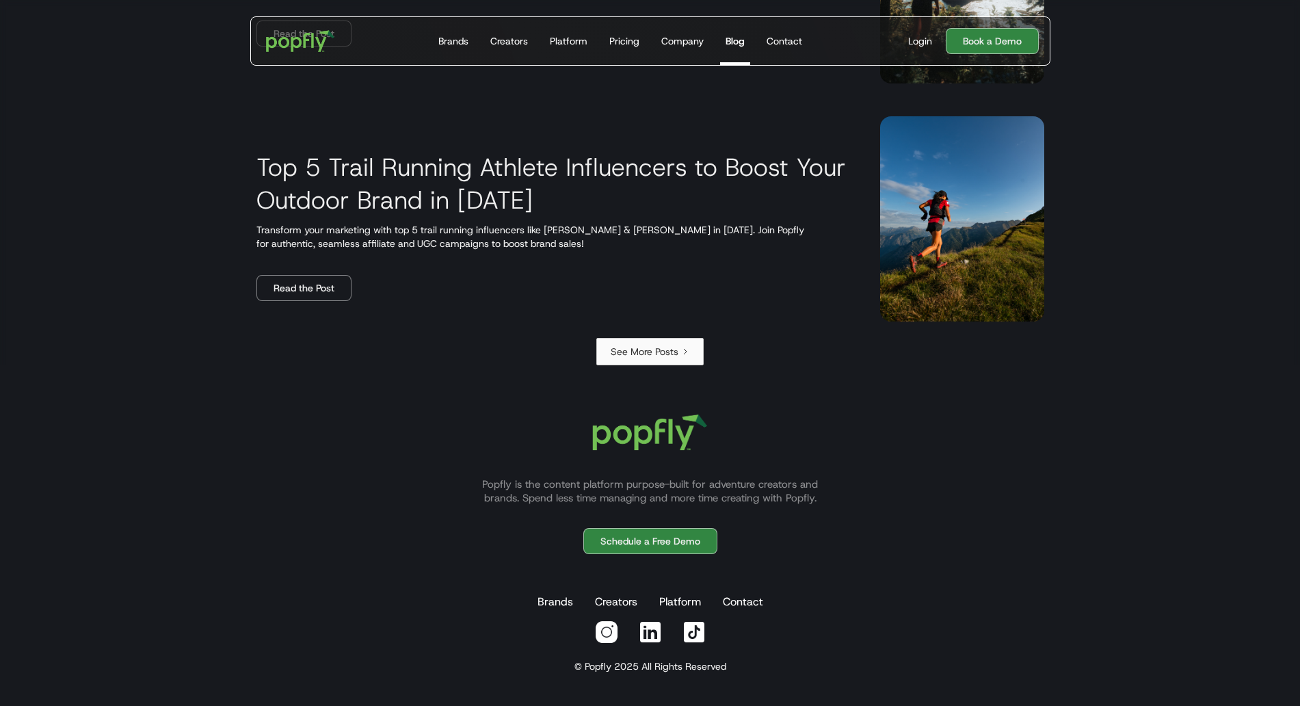
click at [665, 360] on link "See More Posts" at bounding box center [649, 351] width 107 height 27
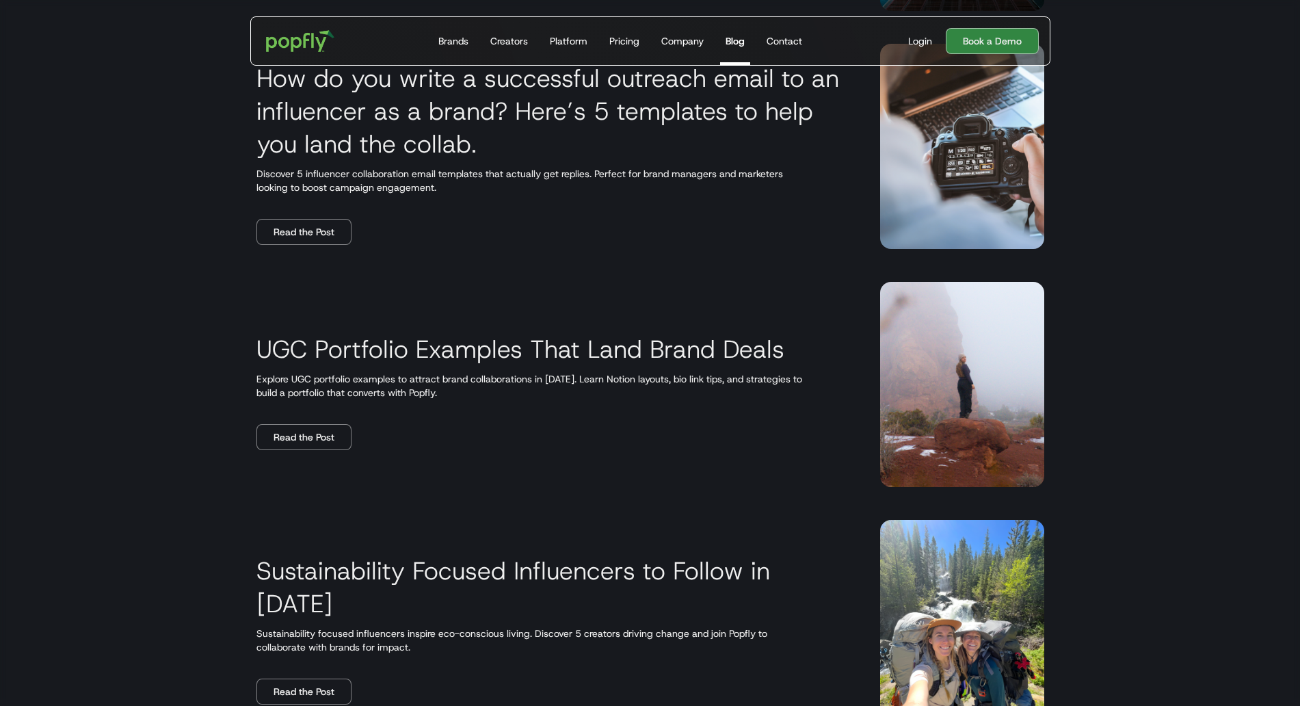
scroll to position [536, 0]
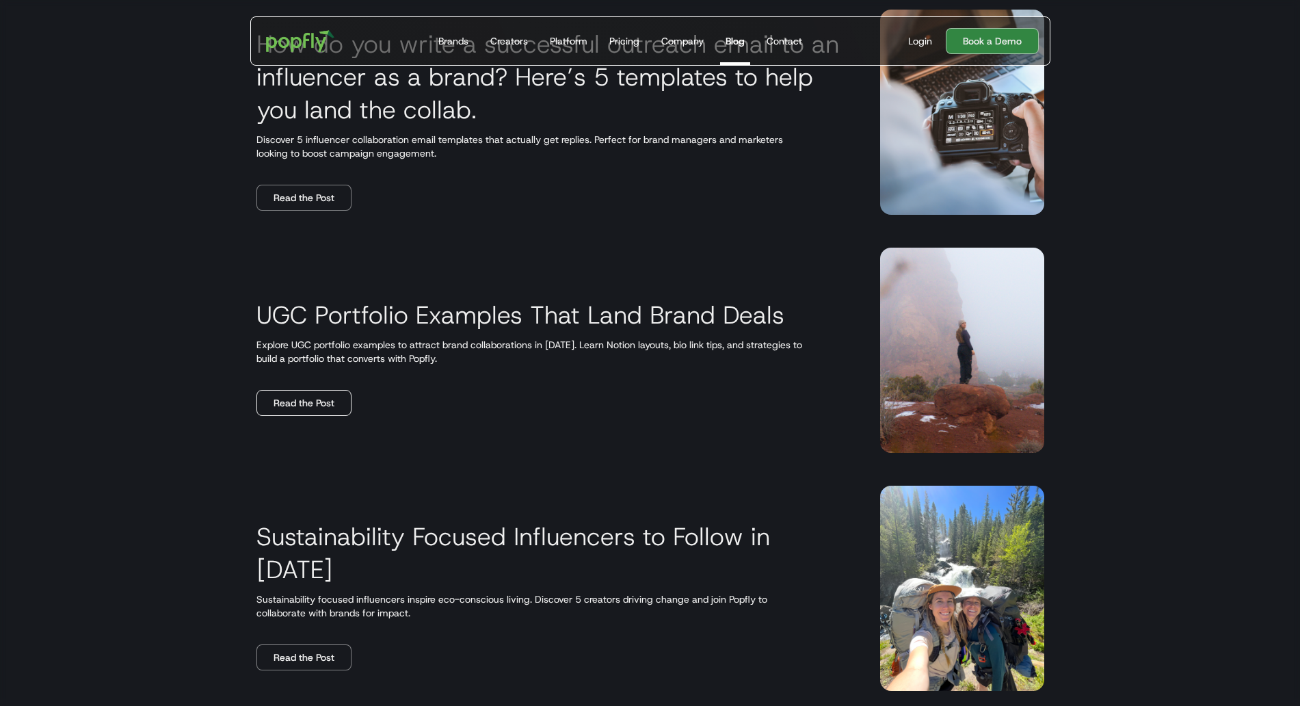
click at [296, 407] on link "Read the Post" at bounding box center [303, 403] width 95 height 26
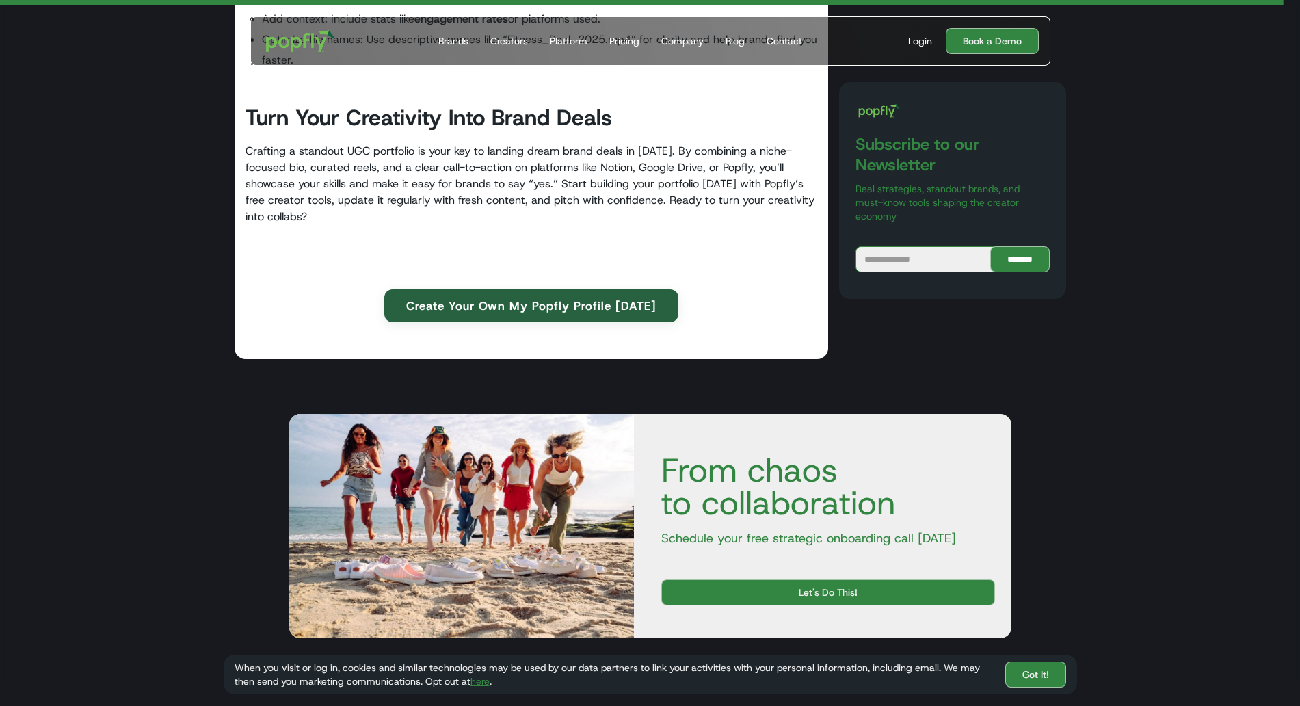
scroll to position [5628, 0]
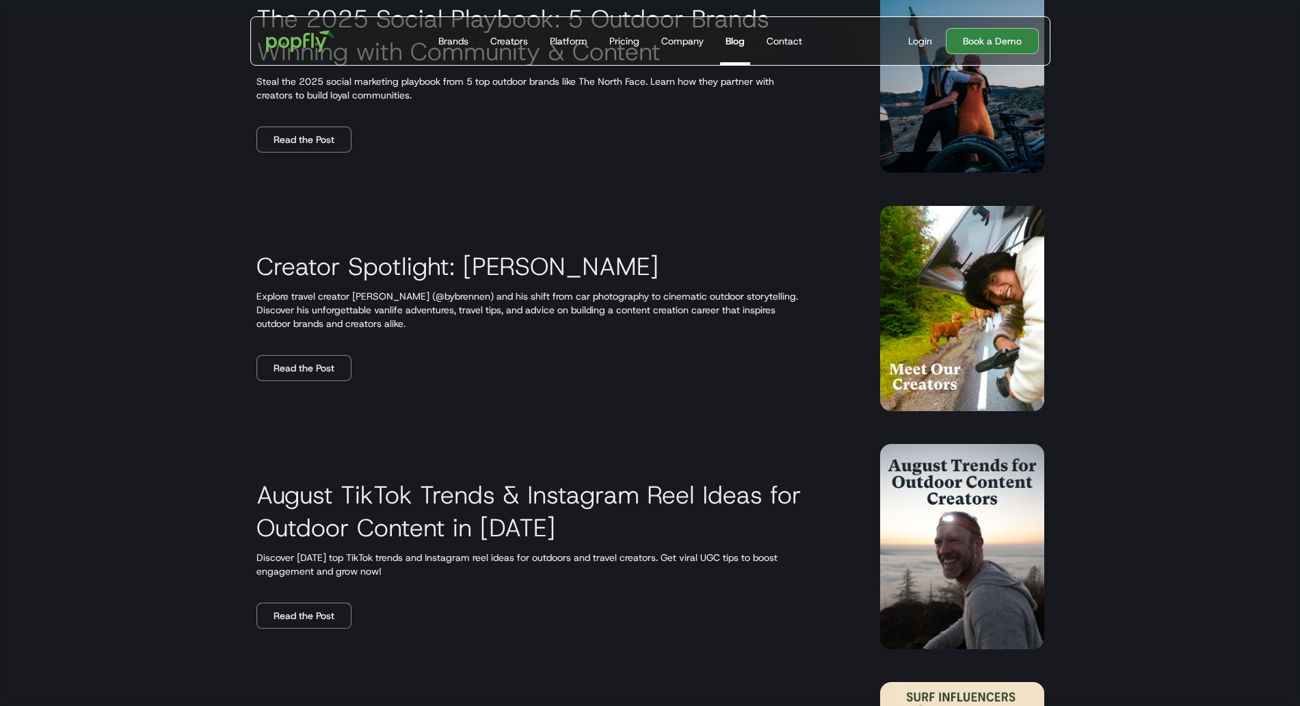
scroll to position [1291, 0]
click at [332, 606] on link "Read the Post" at bounding box center [303, 616] width 95 height 26
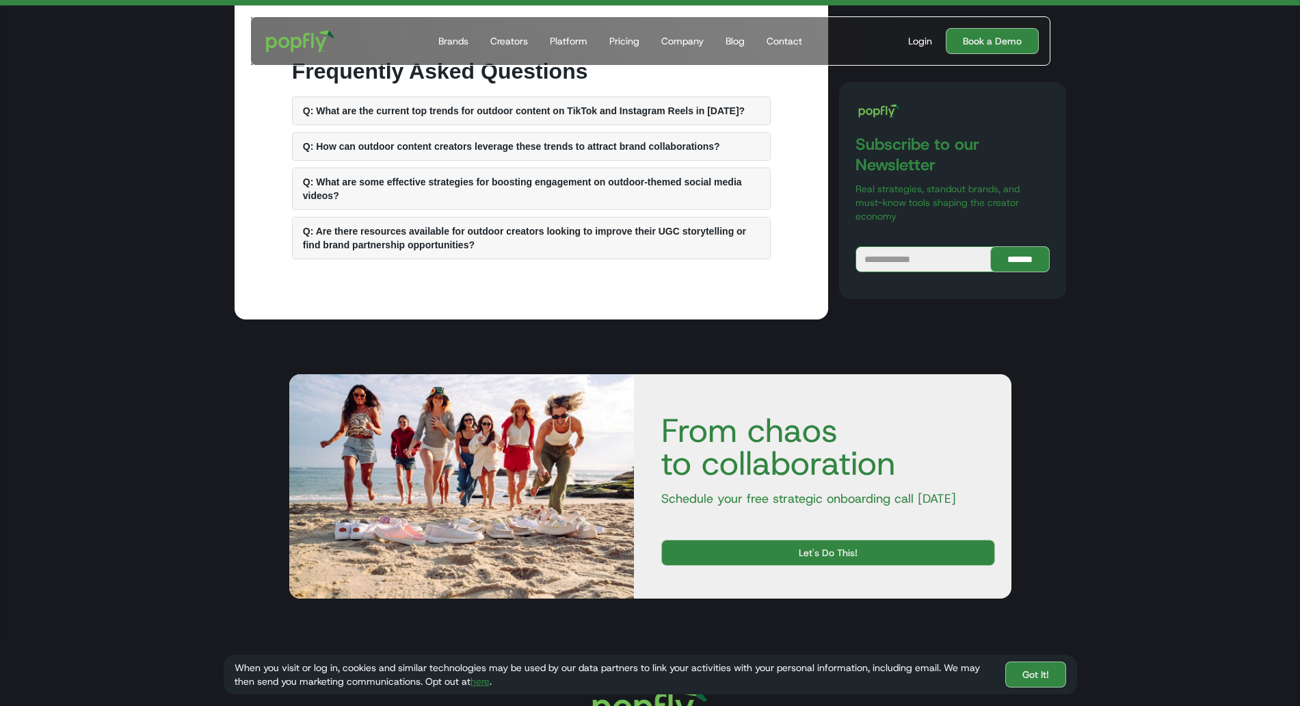
scroll to position [6581, 0]
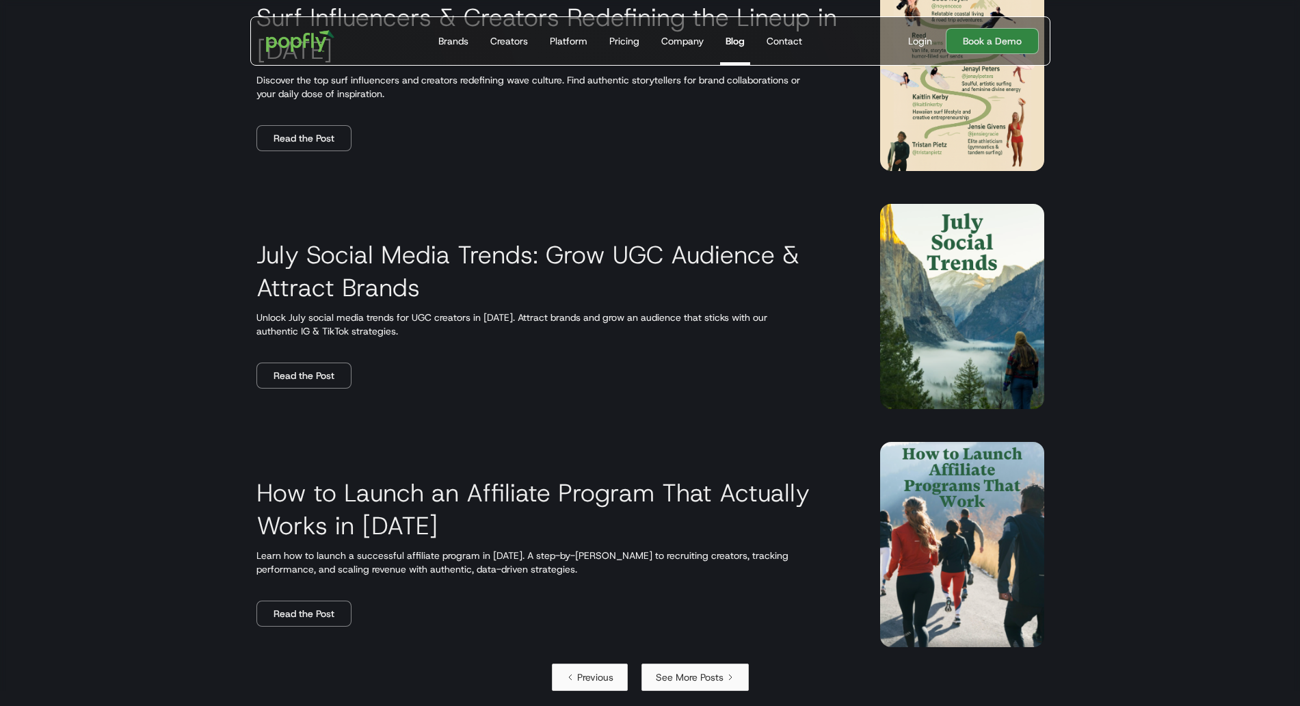
scroll to position [2006, 0]
click at [334, 373] on link "Read the Post" at bounding box center [303, 376] width 95 height 26
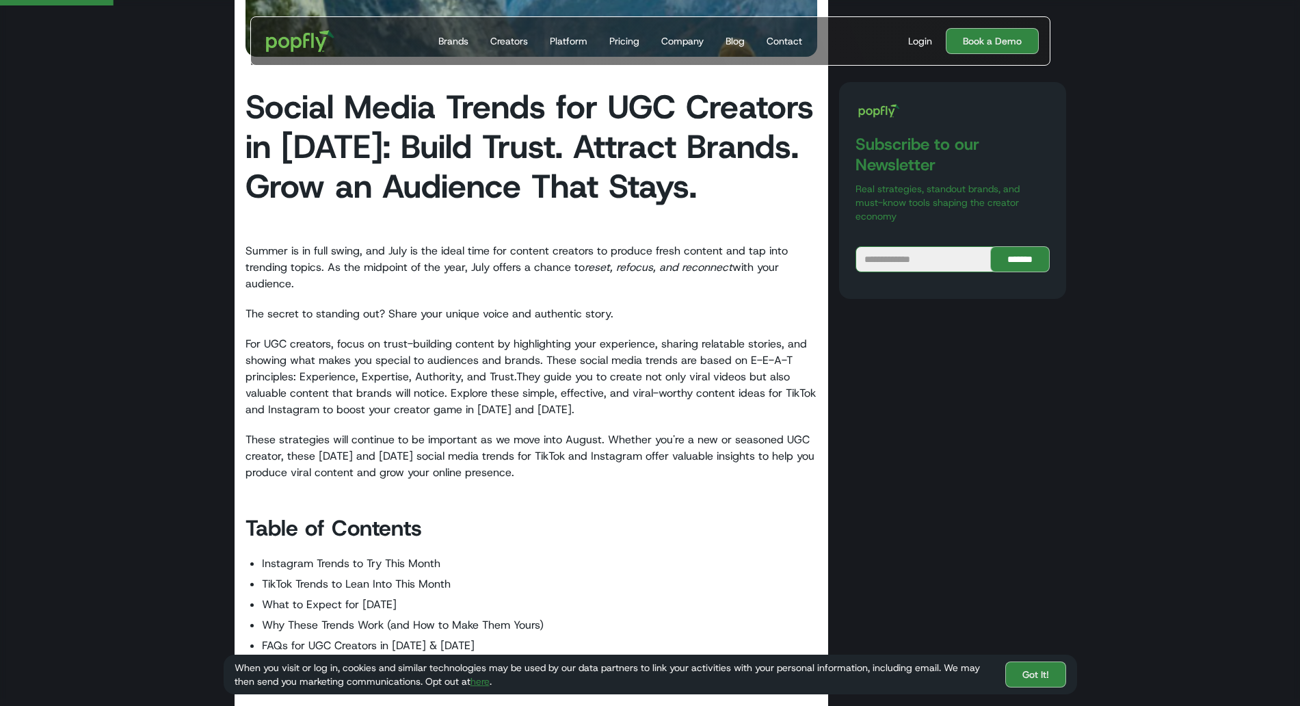
scroll to position [469, 0]
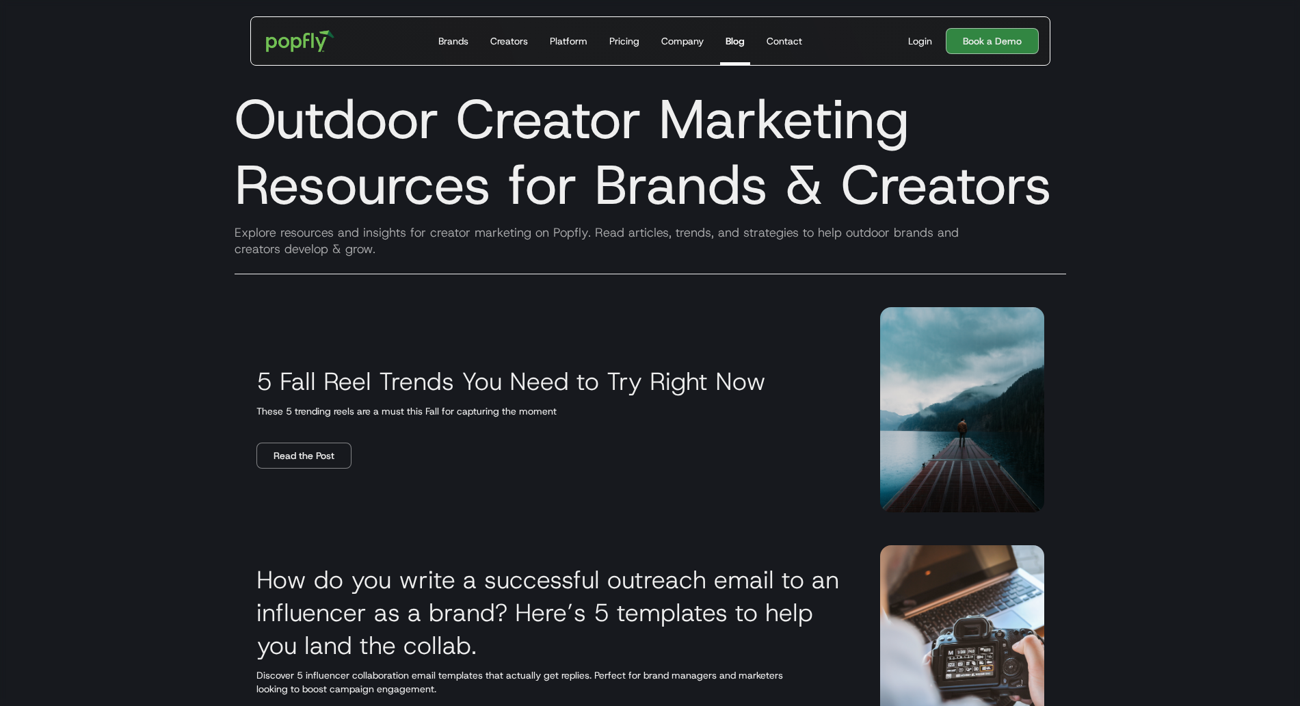
scroll to position [2006, 0]
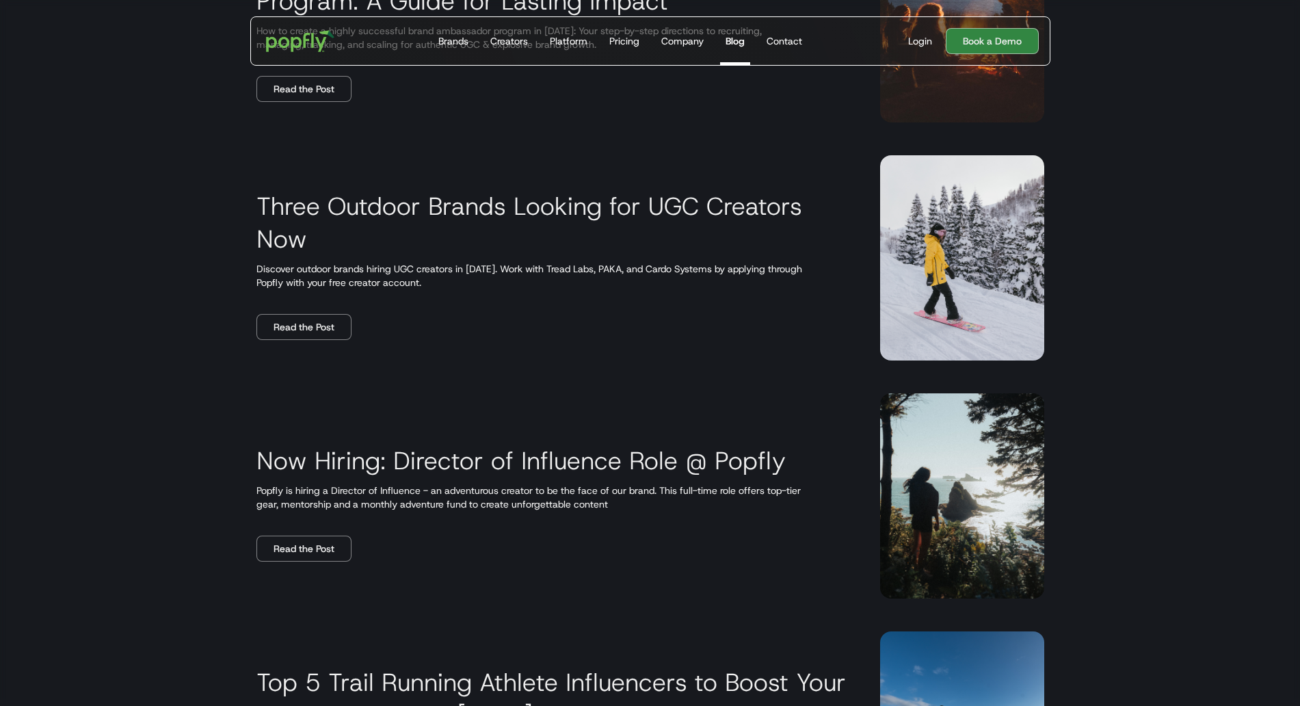
scroll to position [2344, 0]
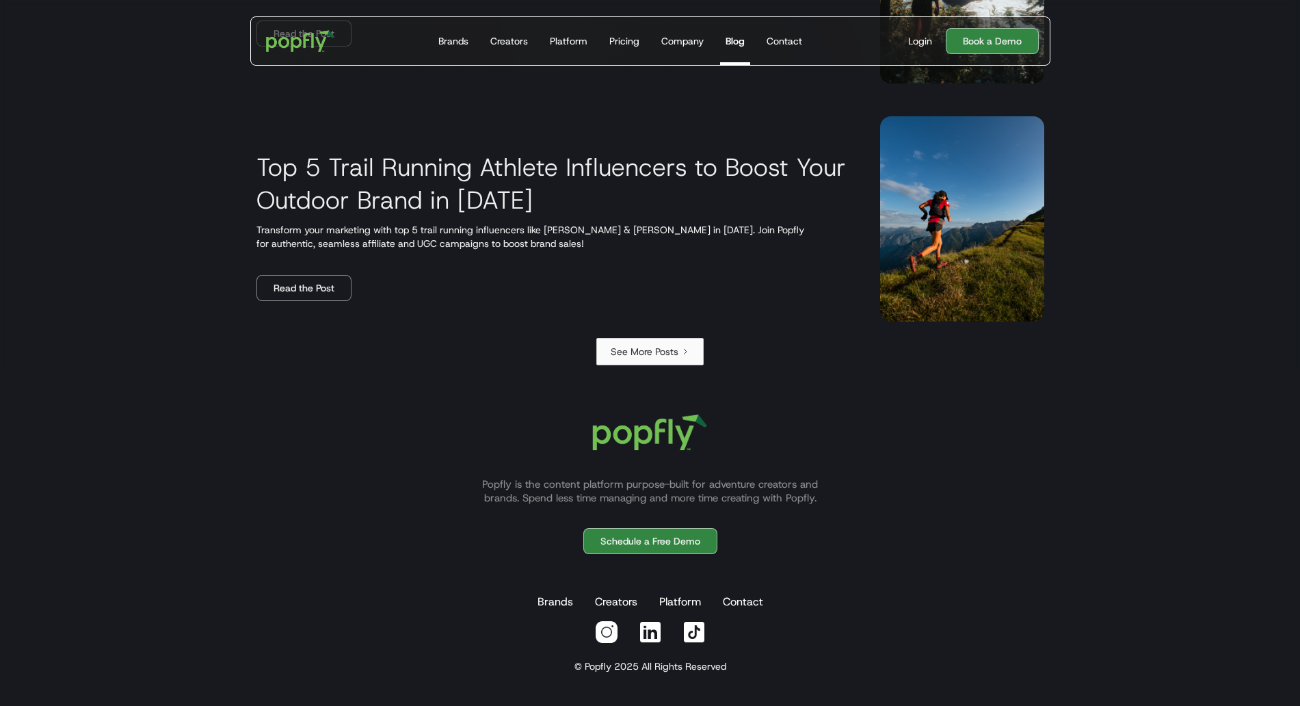
click at [663, 355] on div "See More Posts" at bounding box center [645, 352] width 68 height 14
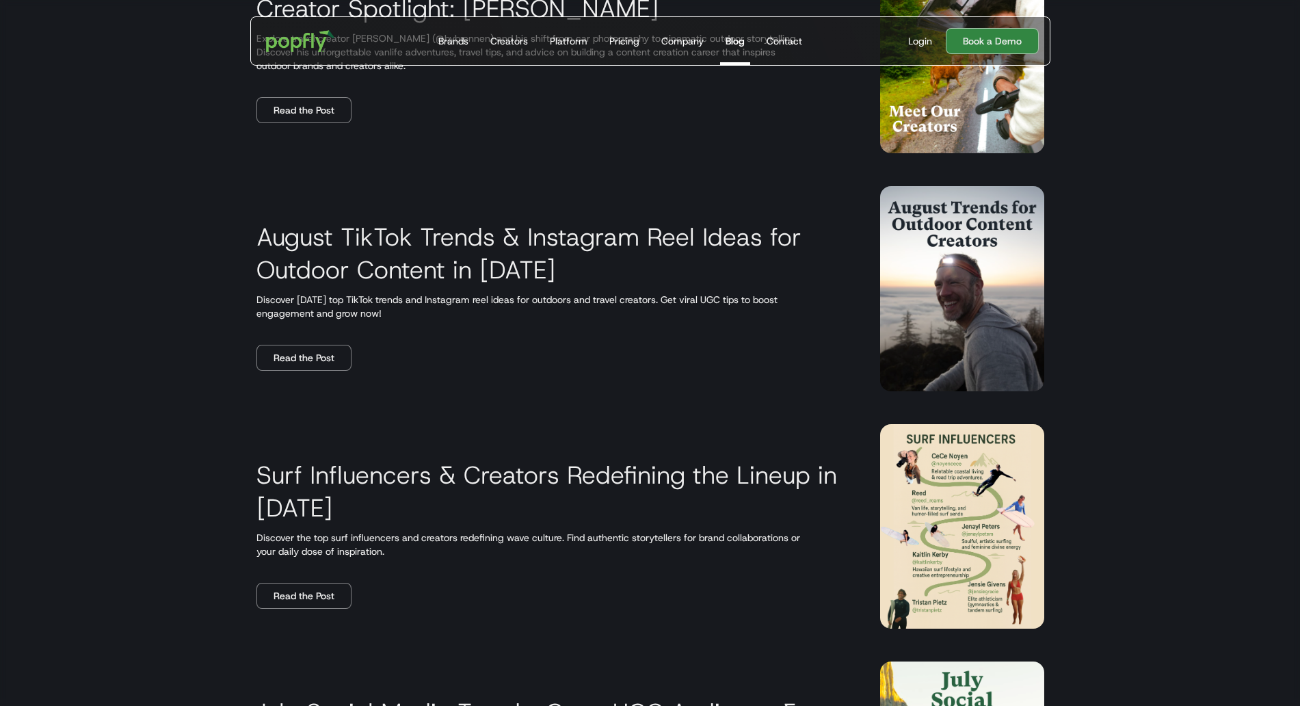
scroll to position [1856, 0]
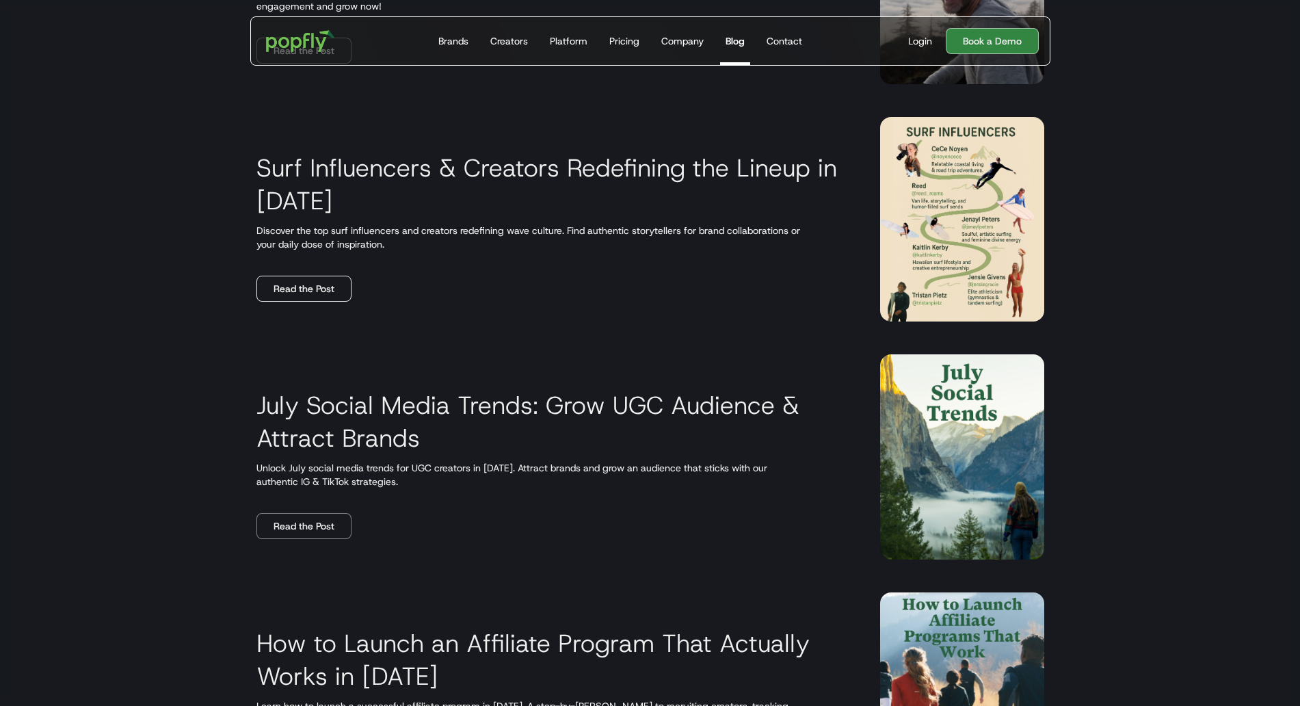
click at [326, 289] on link "Read the Post" at bounding box center [303, 289] width 95 height 26
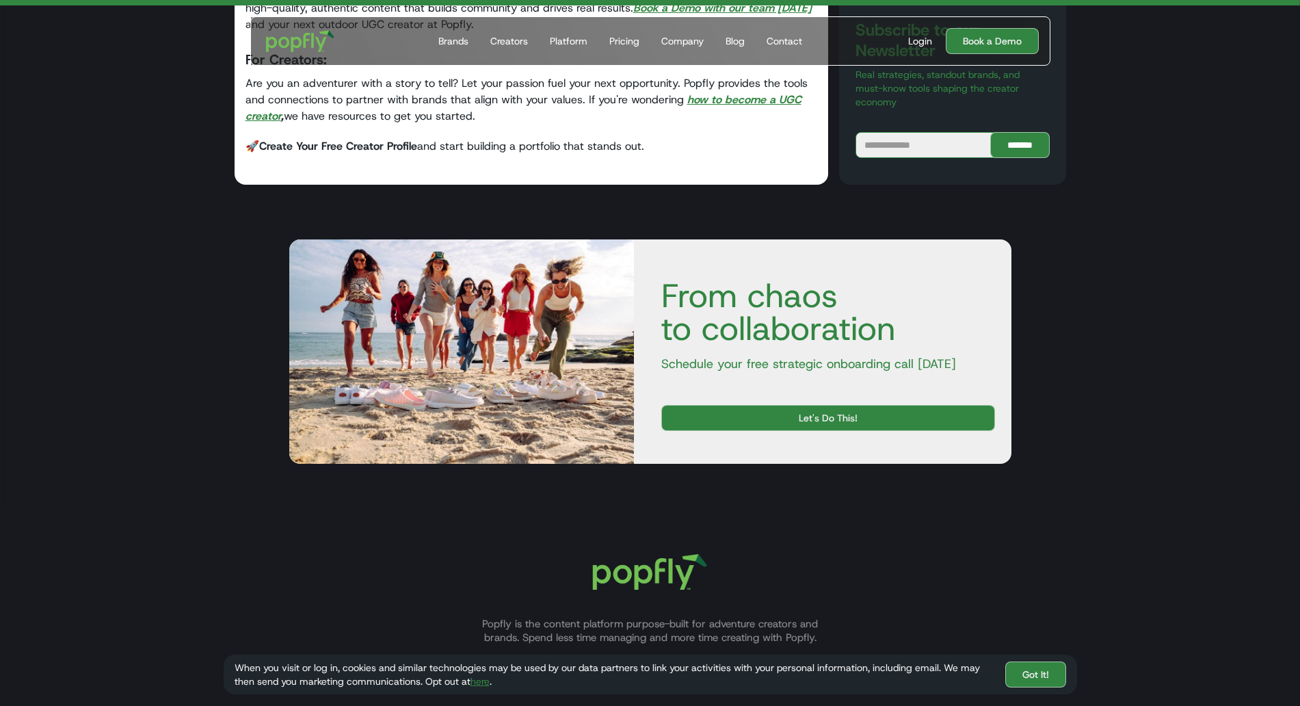
scroll to position [8122, 0]
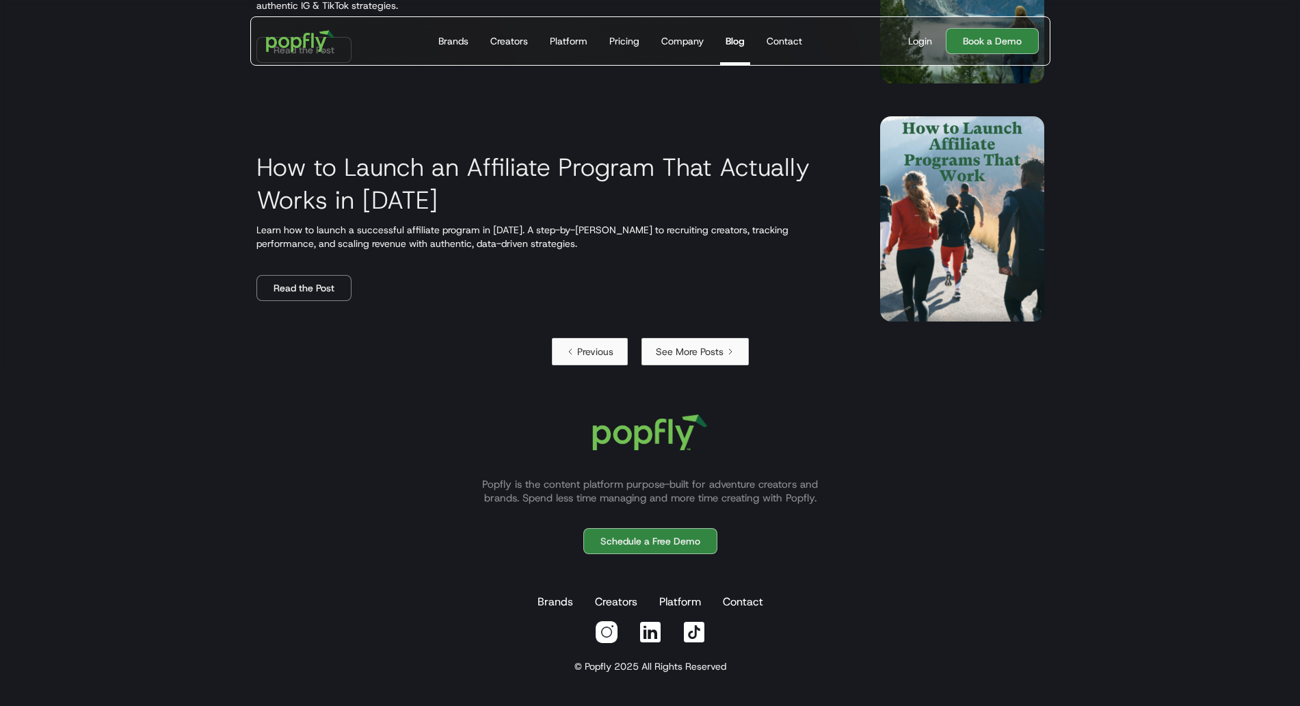
scroll to position [2331, 0]
click at [669, 362] on link "See More Posts" at bounding box center [695, 352] width 107 height 27
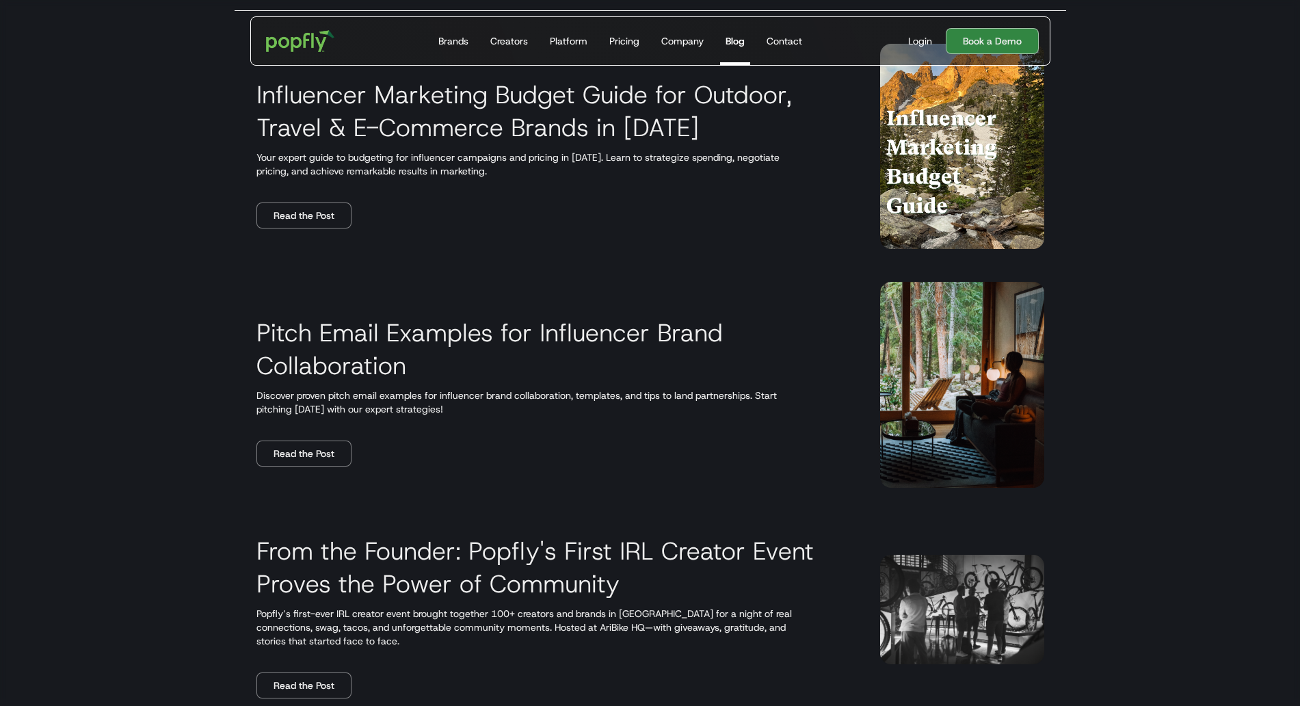
scroll to position [259, 0]
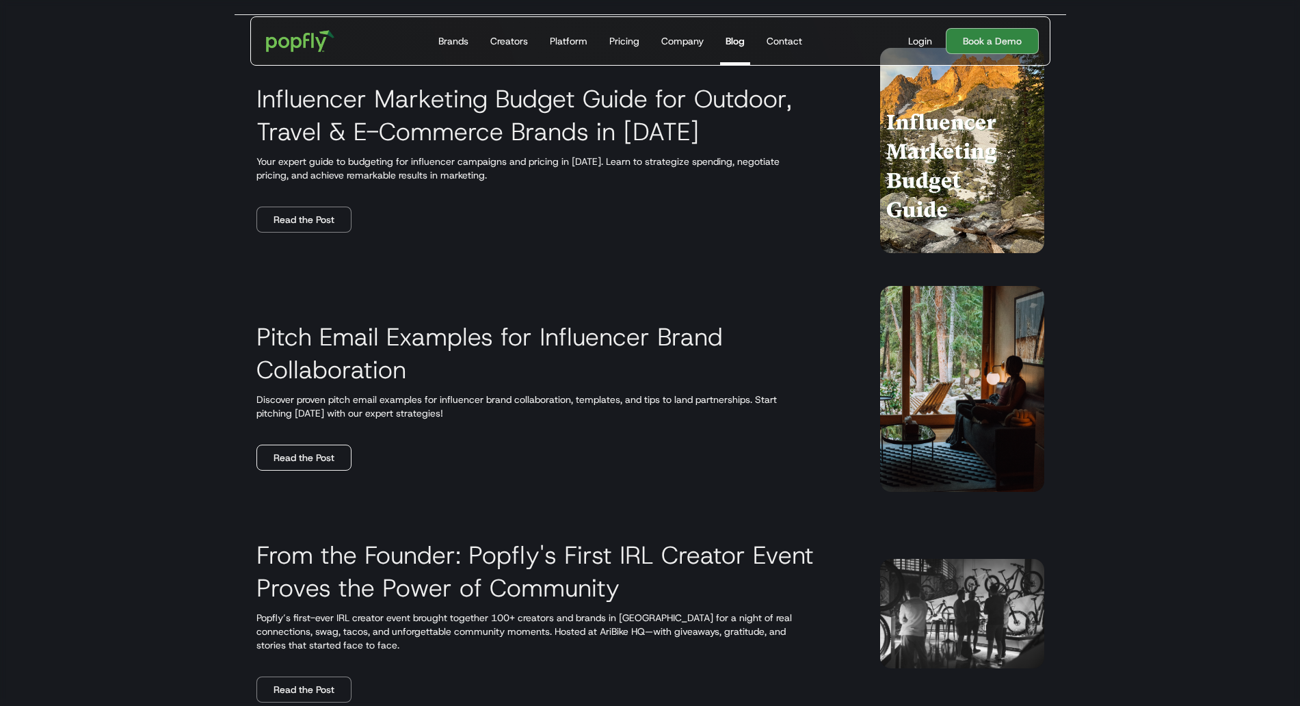
click at [311, 463] on link "Read the Post" at bounding box center [303, 458] width 95 height 26
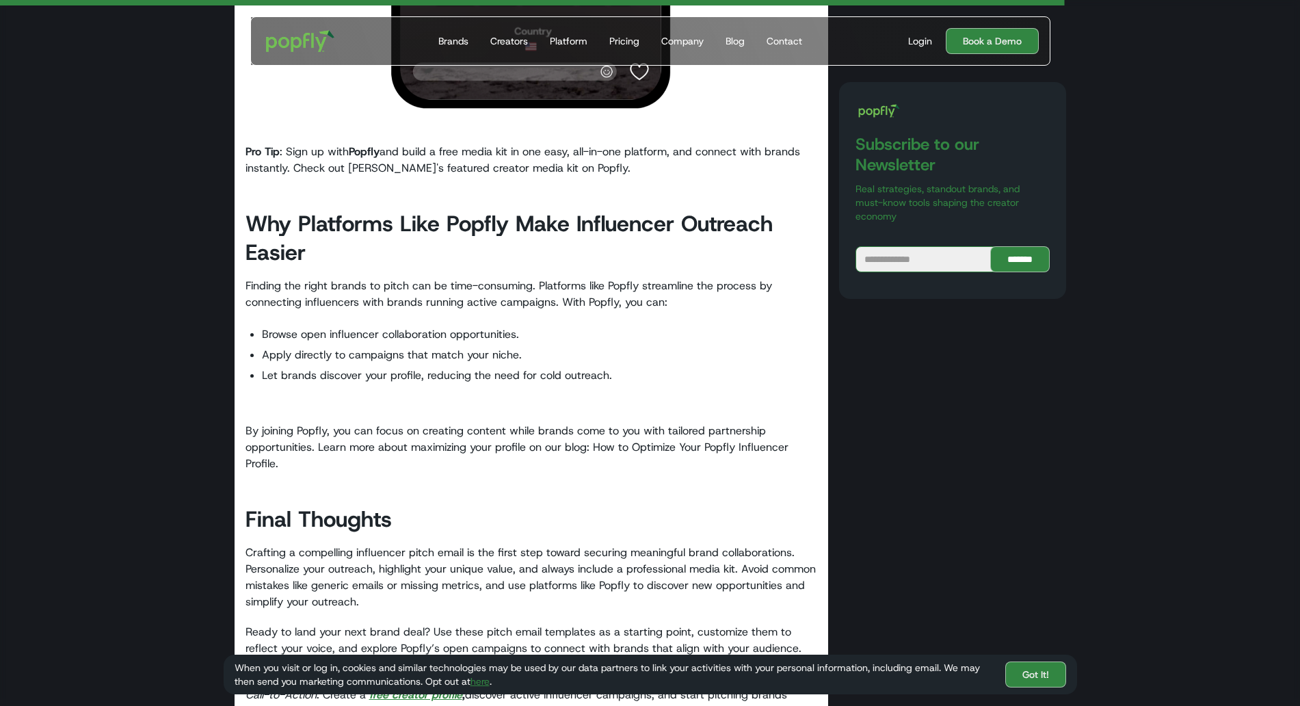
scroll to position [5795, 0]
